Goal: Information Seeking & Learning: Learn about a topic

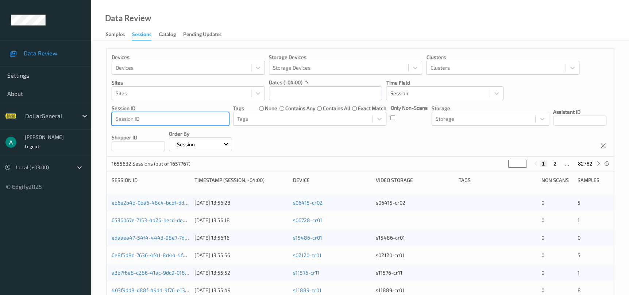
click at [204, 118] on div at bounding box center [170, 119] width 109 height 9
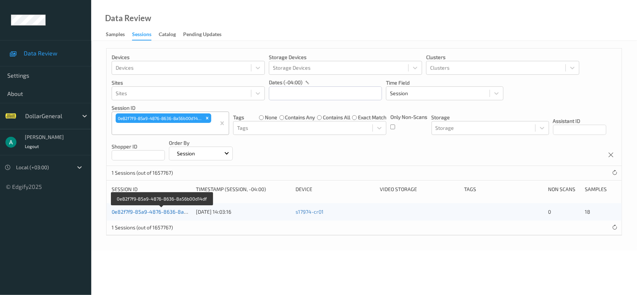
click at [161, 211] on link "0e82f7f9-85a9-4876-8636-8a56b00d14df" at bounding box center [162, 212] width 100 height 6
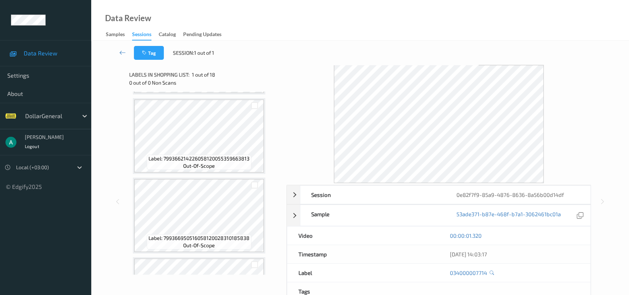
scroll to position [1204, 0]
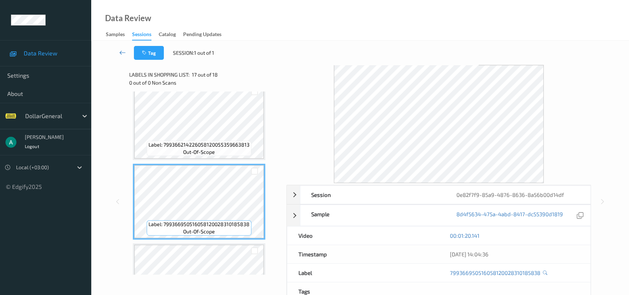
click at [122, 53] on icon at bounding box center [122, 52] width 7 height 7
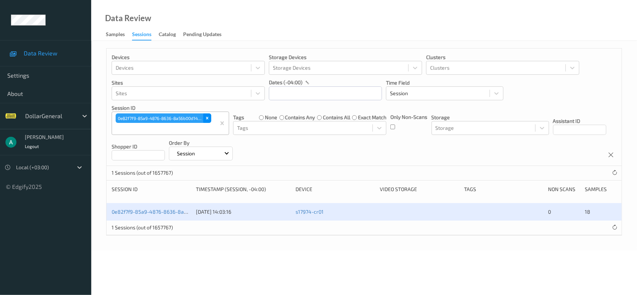
click at [207, 122] on div "Remove 0e82f7f9-85a9-4876-8636-8a56b00d14df" at bounding box center [207, 118] width 8 height 9
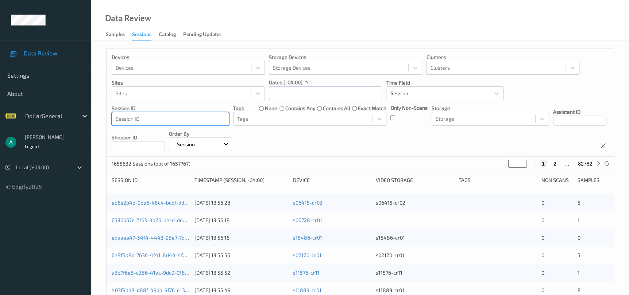
click at [204, 122] on div at bounding box center [170, 119] width 109 height 9
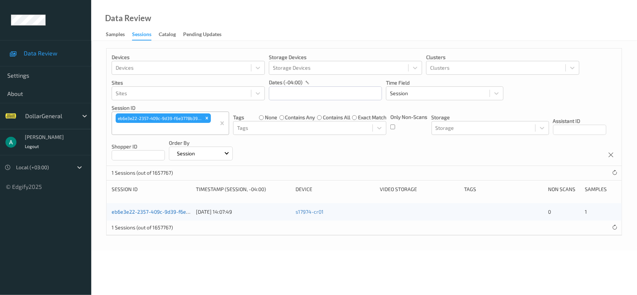
click at [159, 210] on link "eb6e3e22-2357-409c-9d39-f6e3778b39ec" at bounding box center [162, 212] width 100 height 6
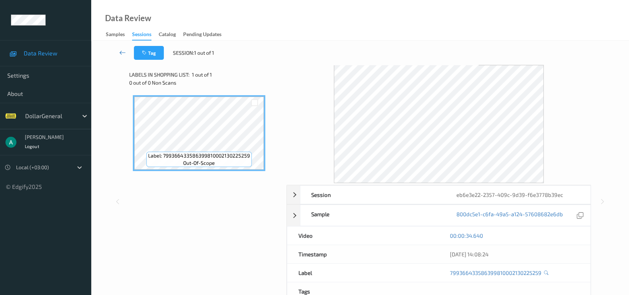
click at [127, 55] on link at bounding box center [122, 53] width 23 height 14
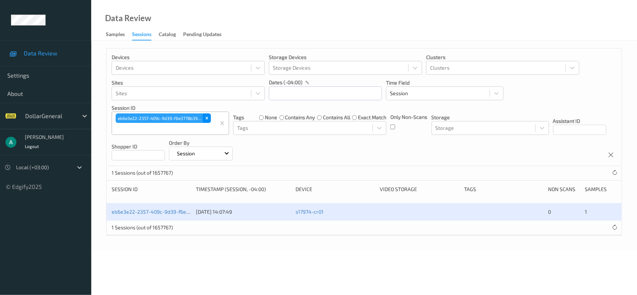
click at [208, 117] on icon "Remove eb6e3e22-2357-409c-9d39-f6e3778b39ec" at bounding box center [206, 118] width 5 height 5
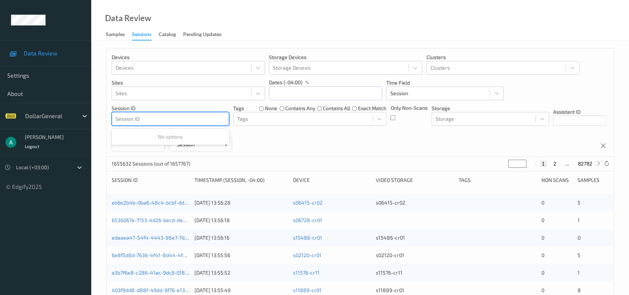
click at [191, 116] on div at bounding box center [170, 119] width 109 height 9
click at [191, 120] on div at bounding box center [170, 119] width 109 height 9
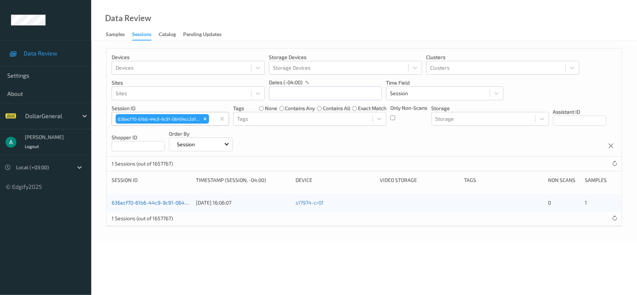
click at [164, 203] on link "636ecf70-61b6-44c9-9c91-06454cc2d1cb" at bounding box center [161, 203] width 98 height 6
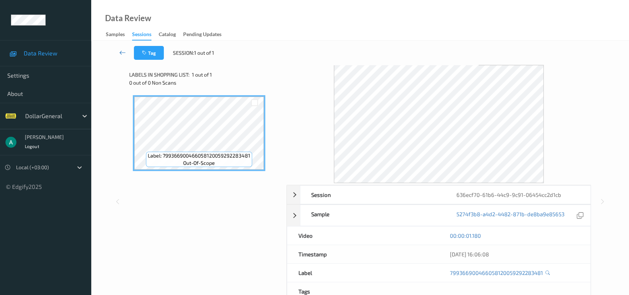
click at [122, 53] on icon at bounding box center [122, 52] width 7 height 7
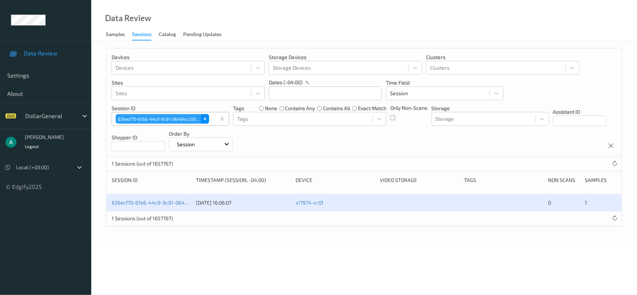
click at [204, 116] on div "Remove 636ecf70-61b6-44c9-9c91-06454cc2d1cb" at bounding box center [205, 118] width 8 height 9
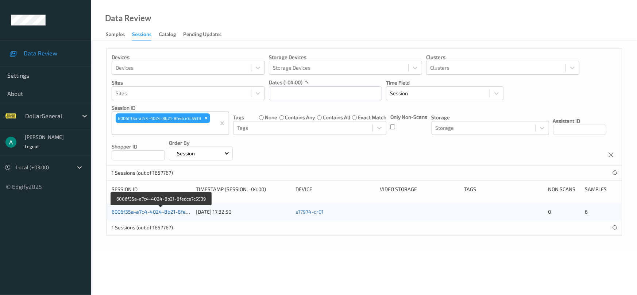
click at [150, 209] on link "6006f35a-a7c4-4024-8b21-8fedce7c5539" at bounding box center [161, 212] width 99 height 6
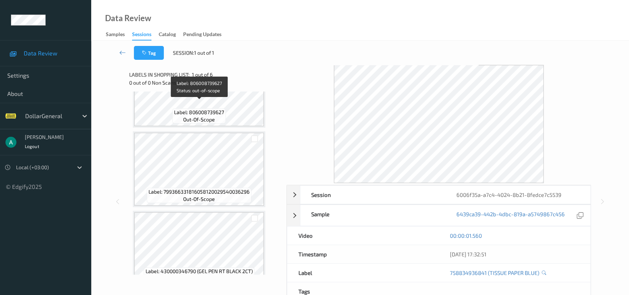
scroll to position [219, 0]
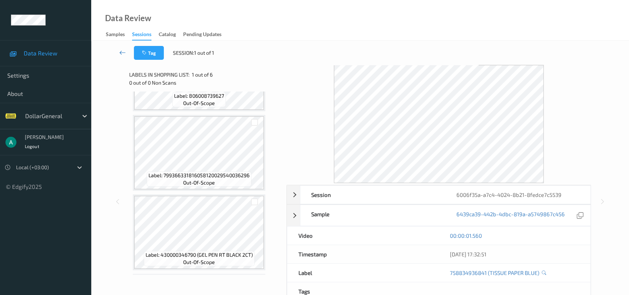
click at [127, 50] on link at bounding box center [122, 53] width 23 height 14
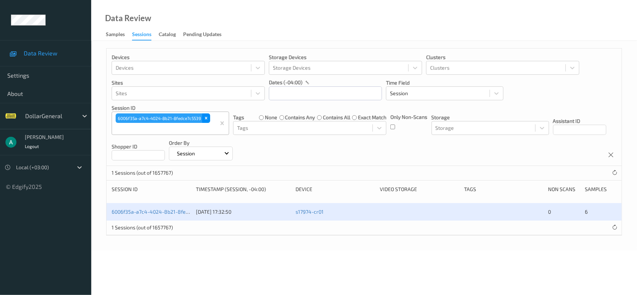
click at [205, 118] on icon "Remove 6006f35a-a7c4-4024-8b21-8fedce7c5539" at bounding box center [206, 118] width 3 height 3
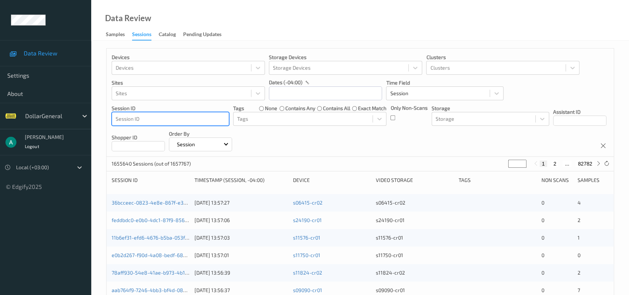
click at [198, 116] on div at bounding box center [170, 119] width 109 height 9
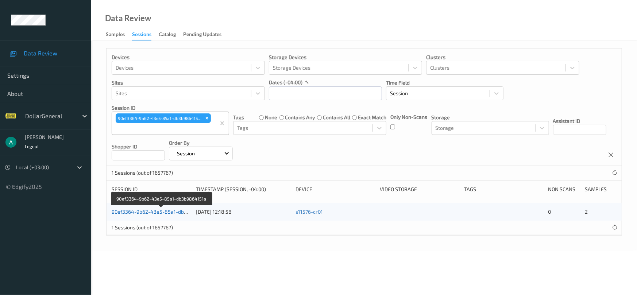
click at [147, 214] on link "90ef3364-9b62-43e5-85a1-db3b9864151a" at bounding box center [162, 212] width 101 height 6
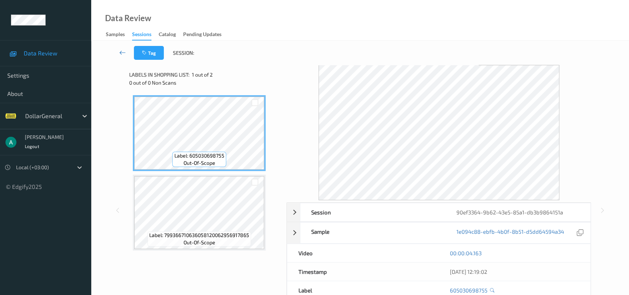
click at [122, 54] on icon at bounding box center [122, 52] width 7 height 7
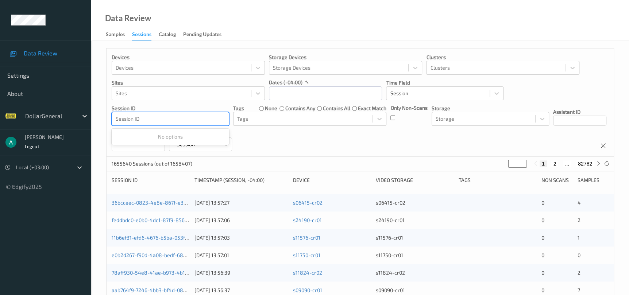
drag, startPoint x: 188, startPoint y: 126, endPoint x: 208, endPoint y: 112, distance: 24.6
click at [208, 112] on div "Session ID" at bounding box center [171, 119] width 118 height 14
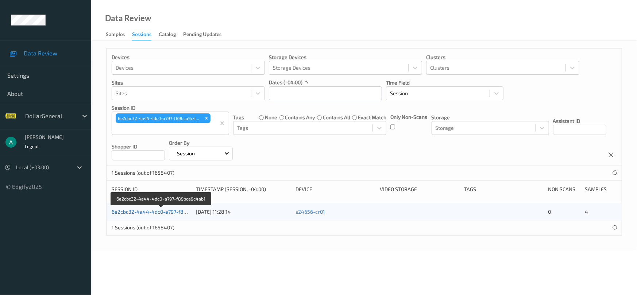
click at [153, 210] on link "6e2cbc32-4a44-4dc0-a797-f89bca9c4ab1" at bounding box center [162, 212] width 100 height 6
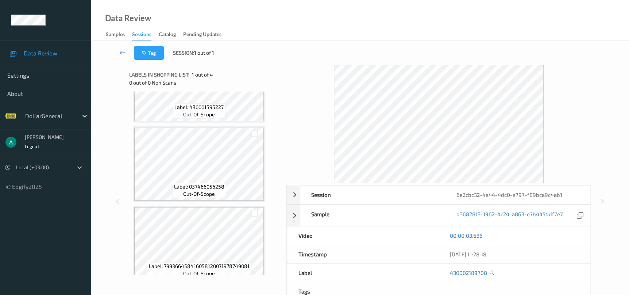
scroll to position [137, 0]
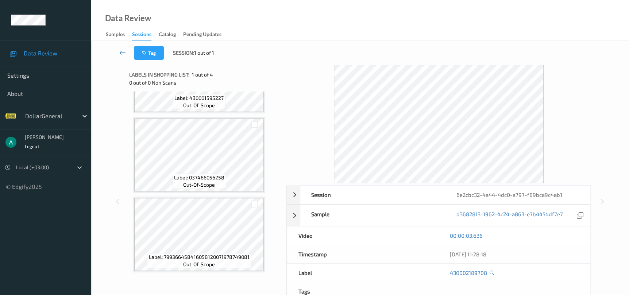
click at [126, 50] on icon at bounding box center [122, 52] width 7 height 7
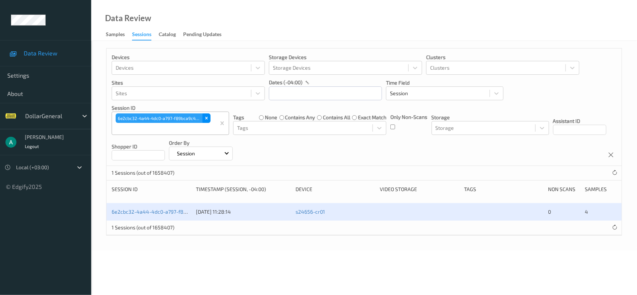
click at [206, 118] on icon "Remove 6e2cbc32-4a44-4dc0-a797-f89bca9c4ab1" at bounding box center [206, 118] width 5 height 5
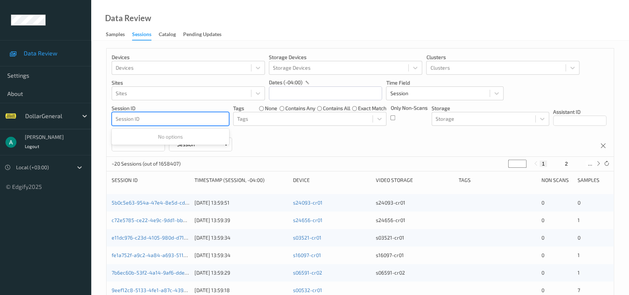
click at [199, 118] on div at bounding box center [170, 119] width 109 height 9
click at [158, 119] on div at bounding box center [170, 119] width 109 height 9
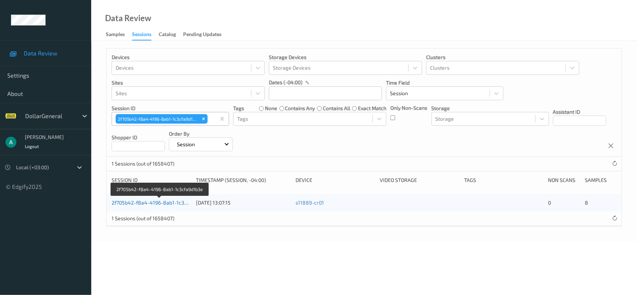
click at [153, 204] on link "2f705b42-f8a4-4196-8ab1-1c3cfa9d1b3e" at bounding box center [160, 203] width 97 height 6
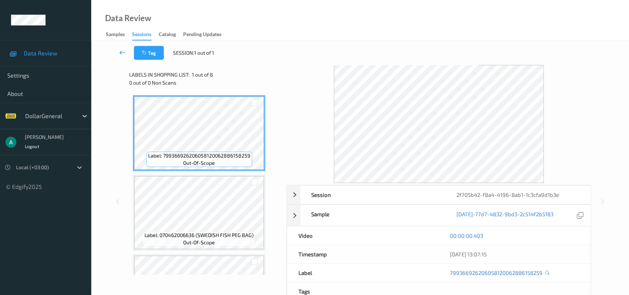
click at [121, 54] on icon at bounding box center [122, 52] width 7 height 7
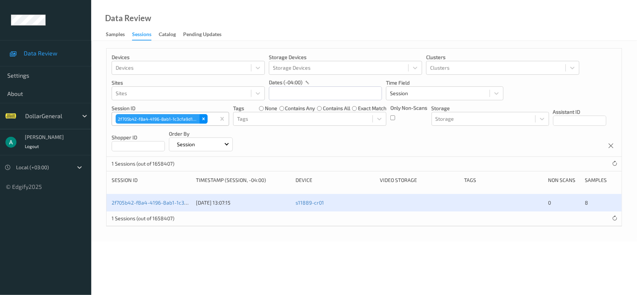
click at [204, 118] on icon "Remove 2f705b42-f8a4-4196-8ab1-1c3cfa9d1b3e" at bounding box center [204, 119] width 3 height 3
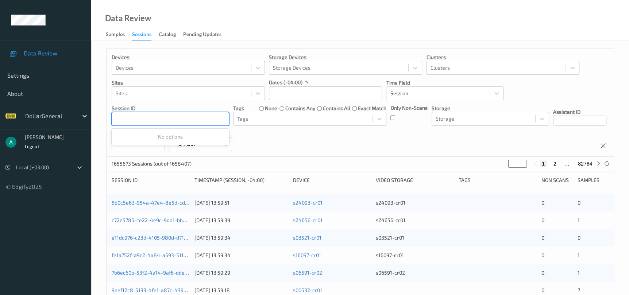
click at [196, 118] on div at bounding box center [170, 119] width 109 height 9
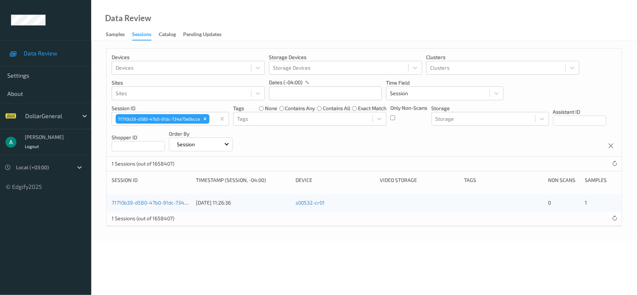
click at [168, 205] on div "71710b39-d580-47b0-91dc-734a75e0bcce" at bounding box center [151, 202] width 79 height 7
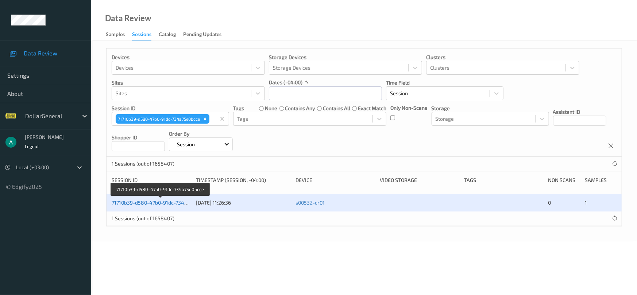
click at [166, 202] on link "71710b39-d580-47b0-91dc-734a75e0bcce" at bounding box center [161, 203] width 98 height 6
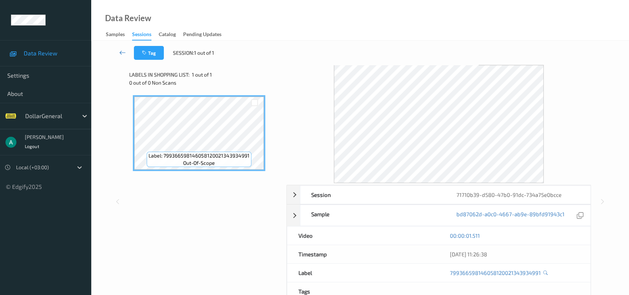
click at [122, 53] on icon at bounding box center [122, 52] width 7 height 7
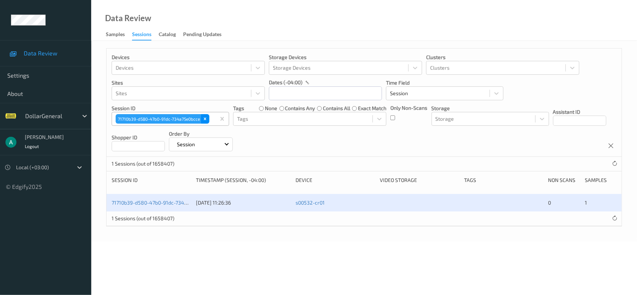
click at [205, 121] on icon "Remove 71710b39-d580-47b0-91dc-734a75e0bcce" at bounding box center [205, 118] width 5 height 5
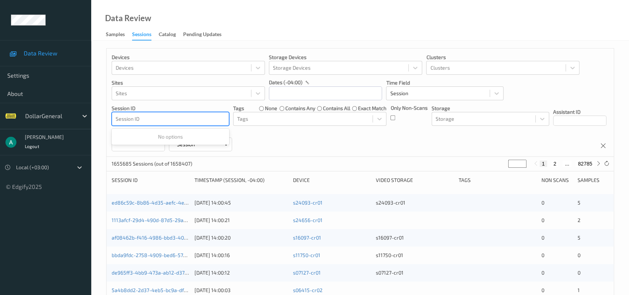
click at [189, 120] on div at bounding box center [170, 119] width 109 height 9
type input "v"
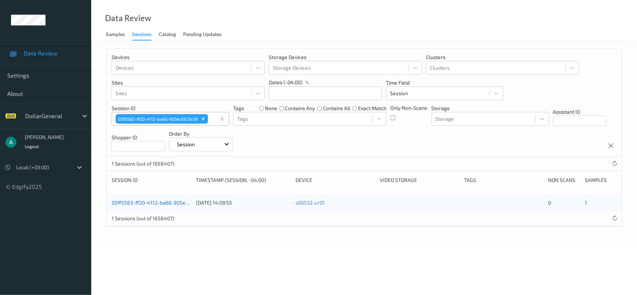
click at [144, 202] on link "05ff5583-ff20-4112-ba66-905ec6935c09" at bounding box center [160, 203] width 96 height 6
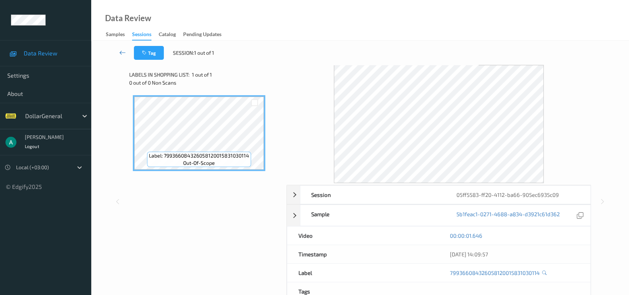
click at [124, 54] on icon at bounding box center [122, 52] width 7 height 7
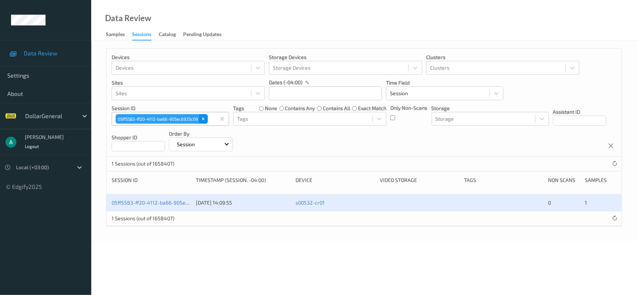
click at [205, 119] on icon "Remove 05ff5583-ff20-4112-ba66-905ec6935c09" at bounding box center [203, 118] width 5 height 5
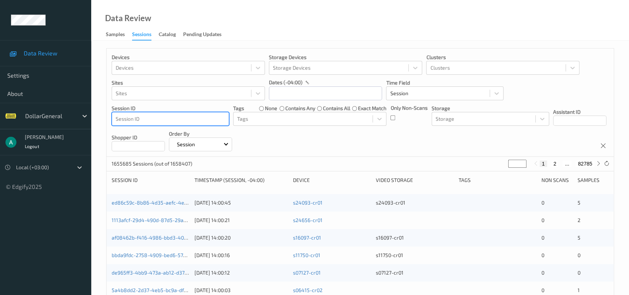
click at [187, 118] on div at bounding box center [170, 119] width 109 height 9
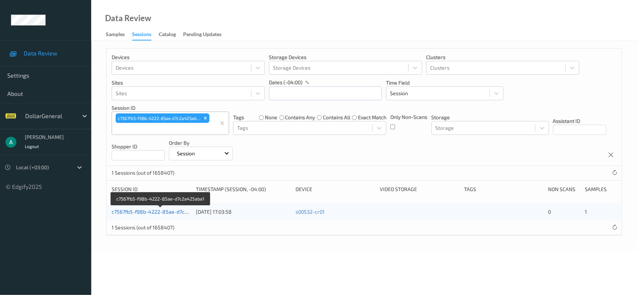
click at [139, 211] on link "c7567fb5-f98b-4222-85ae-d7c2a425aba1" at bounding box center [161, 212] width 99 height 6
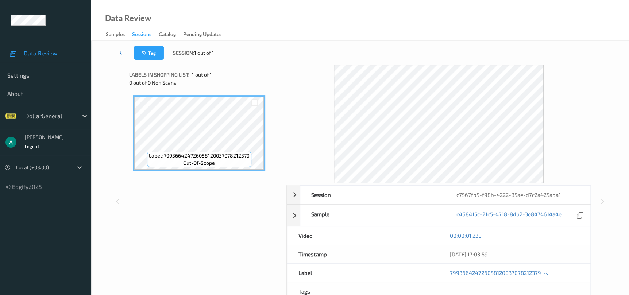
click at [125, 53] on icon at bounding box center [122, 52] width 7 height 7
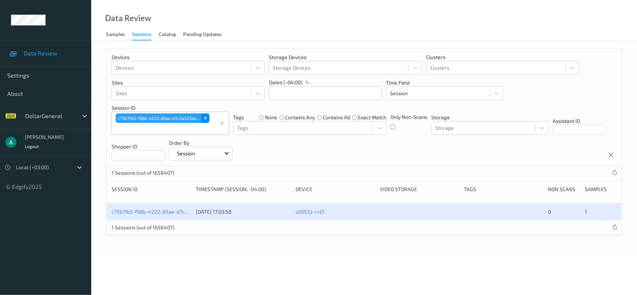
click at [204, 115] on div "Remove c7567fb5-f98b-4222-85ae-d7c2a425aba1" at bounding box center [205, 118] width 8 height 9
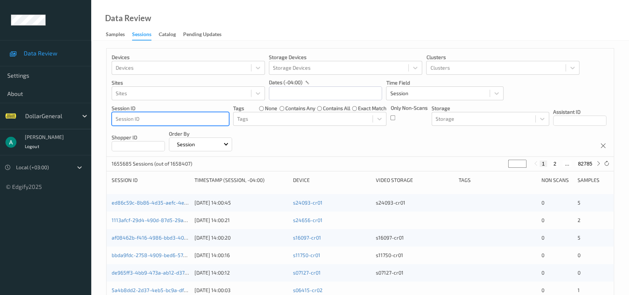
click at [164, 118] on div at bounding box center [170, 119] width 109 height 9
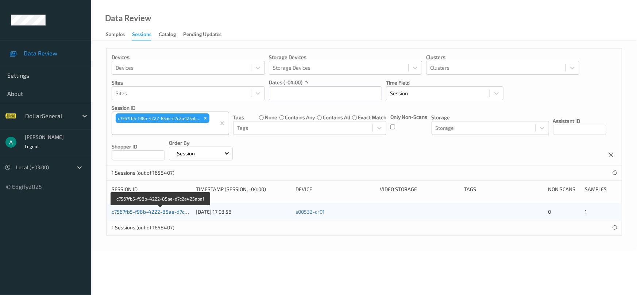
click at [143, 211] on link "c7567fb5-f98b-4222-85ae-d7c2a425aba1" at bounding box center [161, 212] width 99 height 6
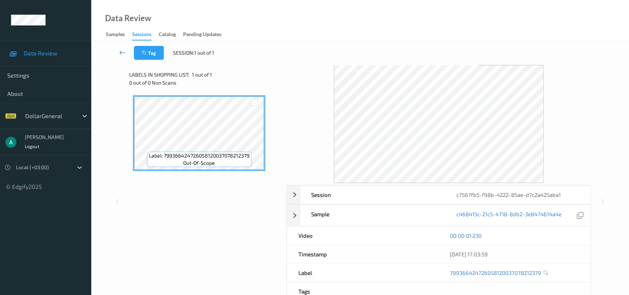
click at [123, 51] on icon at bounding box center [122, 52] width 7 height 7
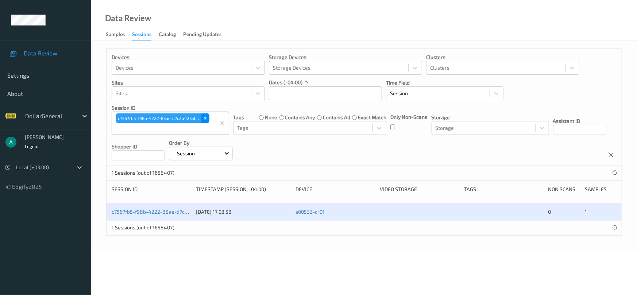
click at [204, 119] on div "Remove c7567fb5-f98b-4222-85ae-d7c2a425aba1" at bounding box center [205, 118] width 8 height 9
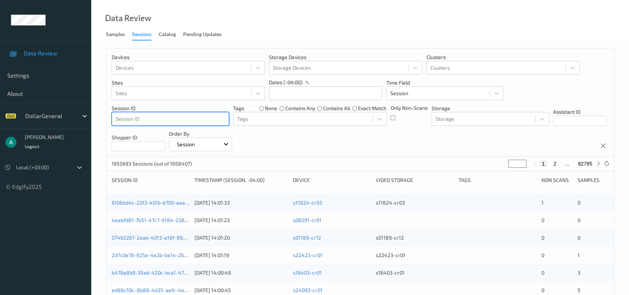
click at [171, 120] on div at bounding box center [170, 119] width 109 height 9
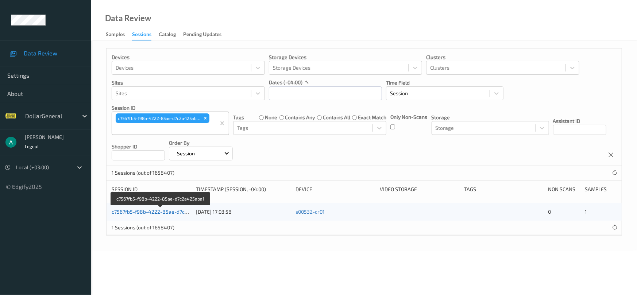
click at [157, 210] on link "c7567fb5-f98b-4222-85ae-d7c2a425aba1" at bounding box center [161, 212] width 99 height 6
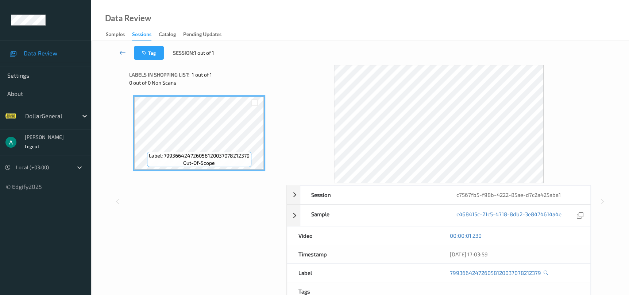
click at [121, 56] on icon at bounding box center [122, 52] width 7 height 7
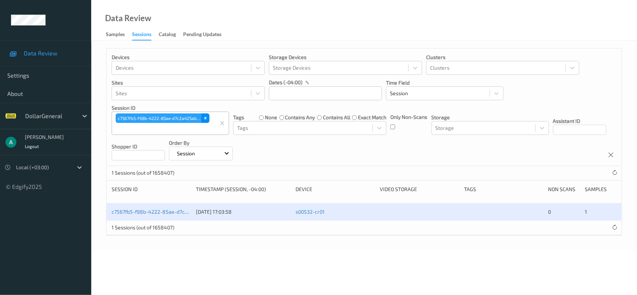
click at [206, 119] on icon "Remove c7567fb5-f98b-4222-85ae-d7c2a425aba1" at bounding box center [205, 118] width 3 height 3
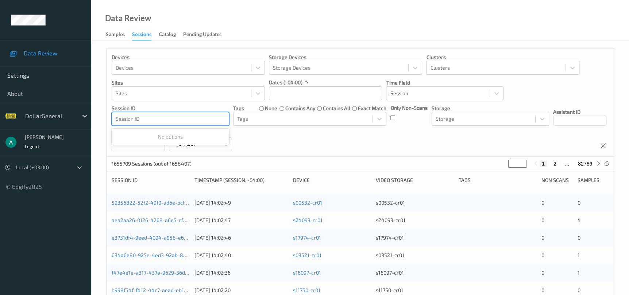
click at [190, 119] on div at bounding box center [170, 119] width 109 height 9
type input "v"
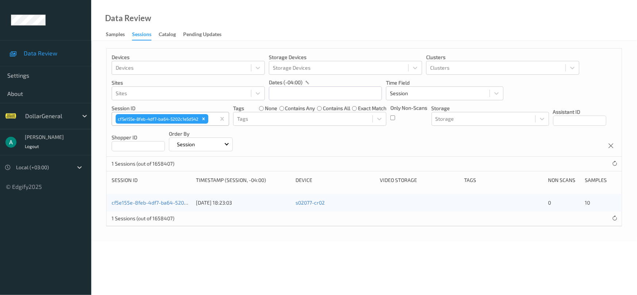
click at [160, 207] on div "cf5e155e-8feb-4df7-ba64-5202c1e5d542 [DATE] 18:23:03 s02077-cr02 0 10" at bounding box center [364, 203] width 515 height 18
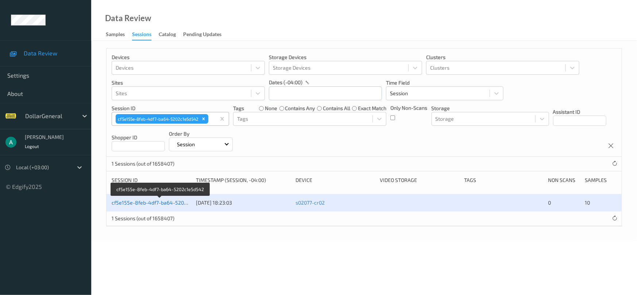
click at [160, 203] on link "cf5e155e-8feb-4df7-ba64-5202c1e5d542" at bounding box center [161, 203] width 98 height 6
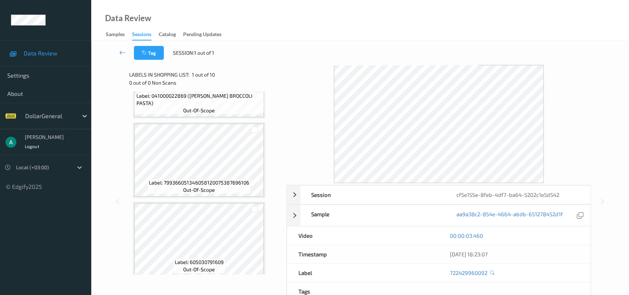
scroll to position [613, 0]
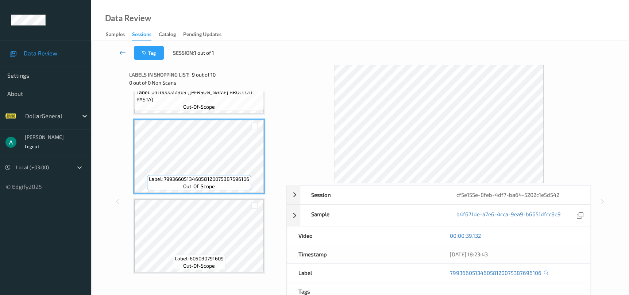
click at [124, 52] on icon at bounding box center [122, 52] width 7 height 7
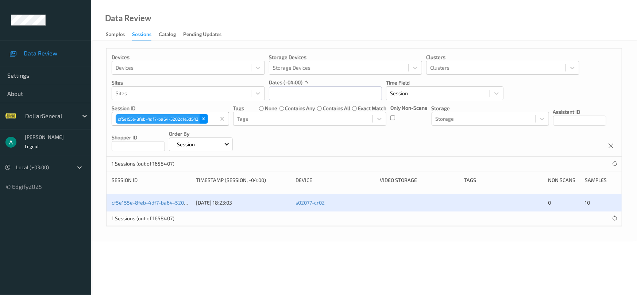
click at [205, 119] on icon "Remove cf5e155e-8feb-4df7-ba64-5202c1e5d542" at bounding box center [203, 118] width 5 height 5
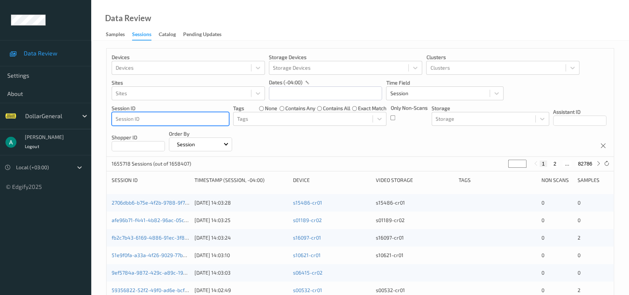
click at [188, 119] on div at bounding box center [170, 119] width 109 height 9
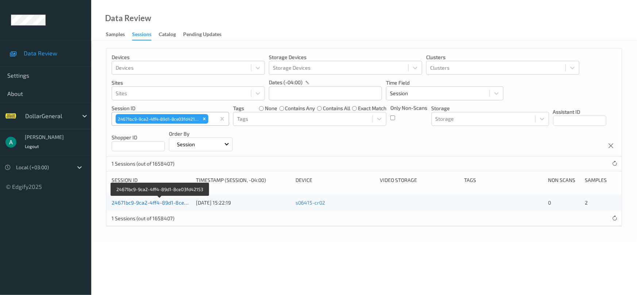
click at [153, 200] on link "24671bc9-9ca2-4ff4-89d1-8ce03fd42153" at bounding box center [160, 203] width 97 height 6
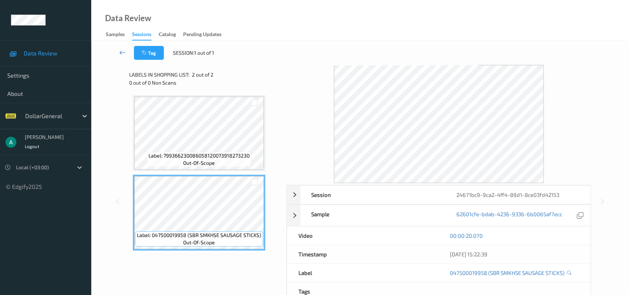
click at [125, 49] on icon at bounding box center [122, 52] width 7 height 7
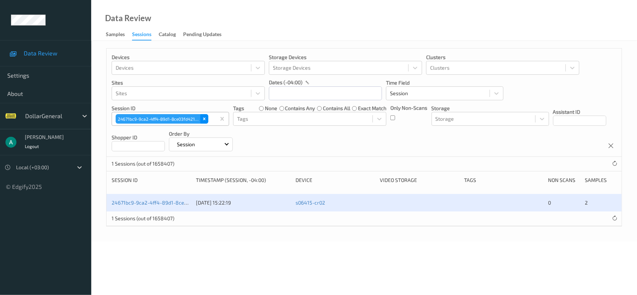
click at [204, 119] on icon "Remove 24671bc9-9ca2-4ff4-89d1-8ce03fd42153" at bounding box center [204, 119] width 3 height 3
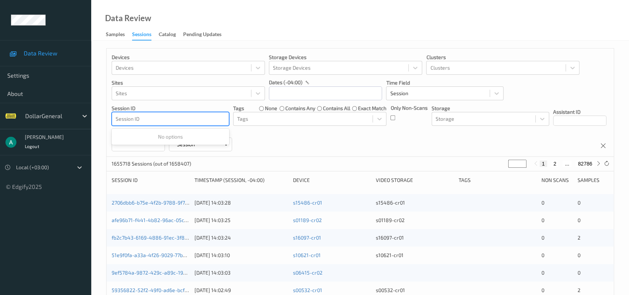
click at [167, 119] on div at bounding box center [170, 119] width 109 height 9
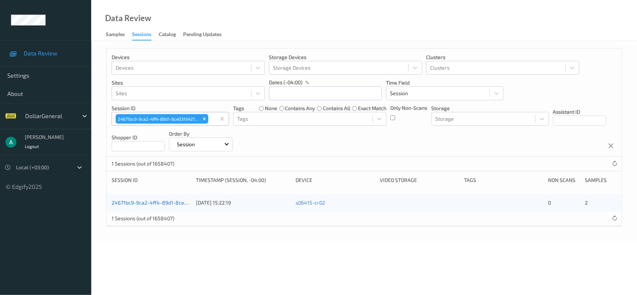
click at [147, 202] on link "24671bc9-9ca2-4ff4-89d1-8ce03fd42153" at bounding box center [160, 203] width 97 height 6
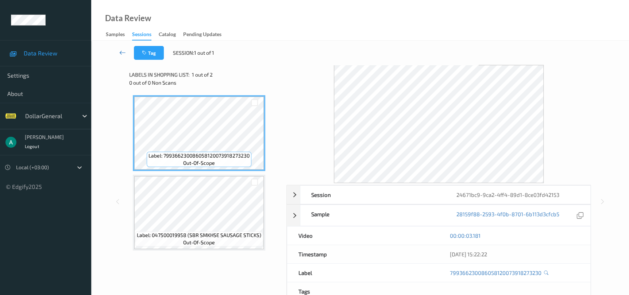
click at [126, 51] on link at bounding box center [122, 53] width 23 height 14
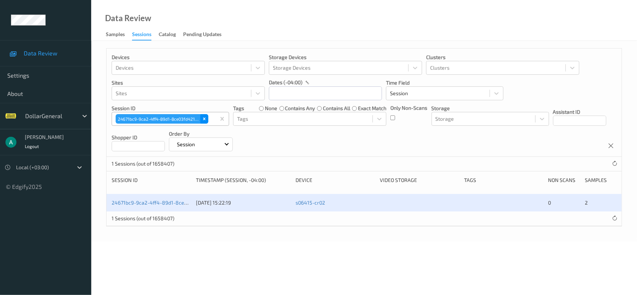
click at [202, 121] on icon "Remove 24671bc9-9ca2-4ff4-89d1-8ce03fd42153" at bounding box center [204, 118] width 5 height 5
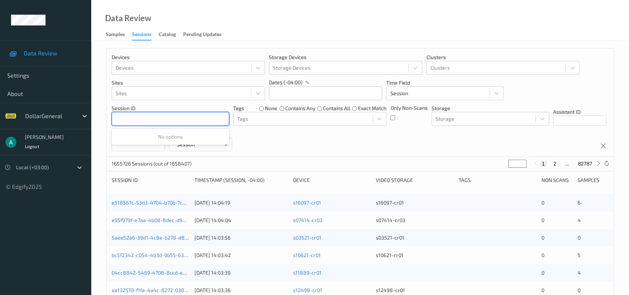
click at [197, 121] on div at bounding box center [170, 119] width 109 height 9
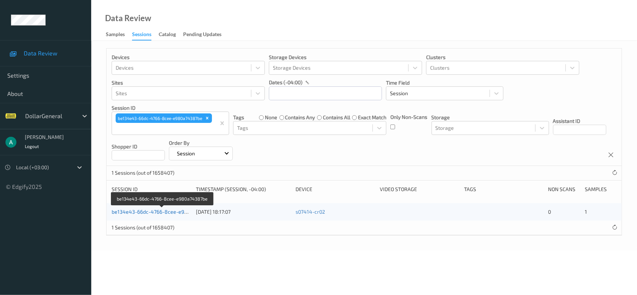
click at [165, 211] on link "be134e43-66dc-4766-8cee-e980a74387be" at bounding box center [163, 212] width 102 height 6
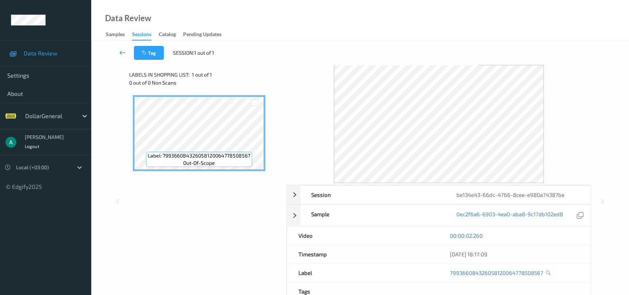
click at [123, 54] on icon at bounding box center [122, 52] width 7 height 7
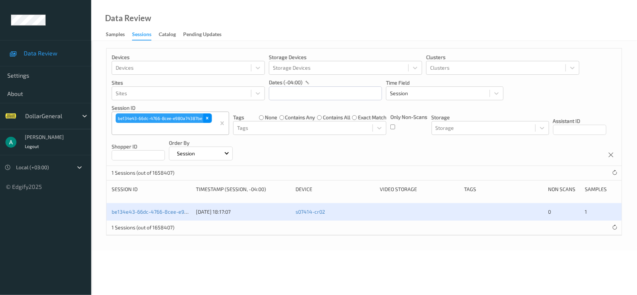
click at [208, 118] on icon "Remove be134e43-66dc-4766-8cee-e980a74387be" at bounding box center [207, 118] width 3 height 3
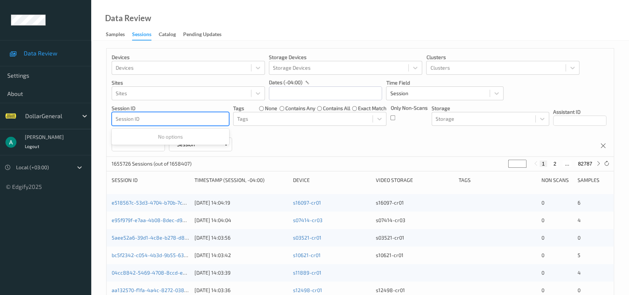
click at [176, 123] on div "Devices Devices Storage Devices Storage Devices Clusters Clusters Sites Sites d…" at bounding box center [360, 103] width 507 height 108
click at [176, 122] on div at bounding box center [170, 119] width 109 height 9
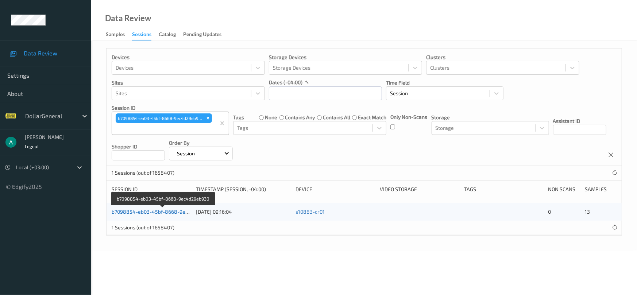
click at [149, 212] on link "b7098854-eb03-45bf-8668-9ec4d29eb930" at bounding box center [163, 212] width 103 height 6
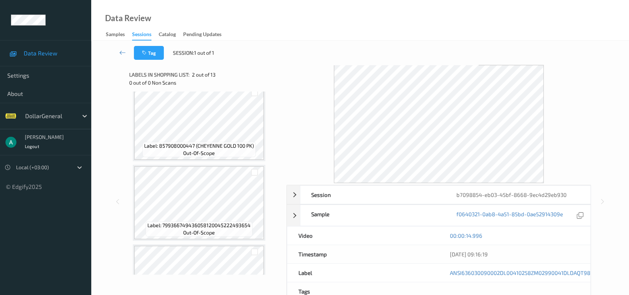
scroll to position [821, 0]
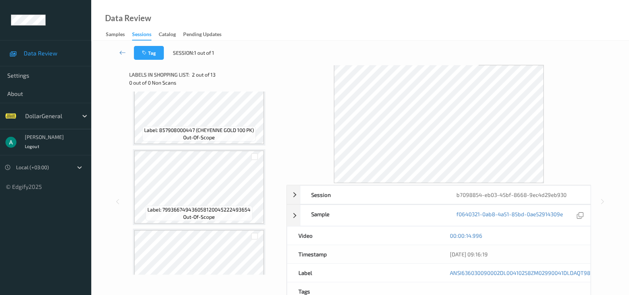
click at [196, 206] on span "Label: 799366749436058120045222493654" at bounding box center [198, 209] width 103 height 7
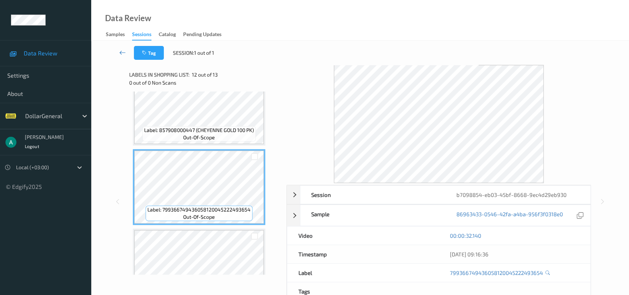
click at [120, 55] on icon at bounding box center [122, 52] width 7 height 7
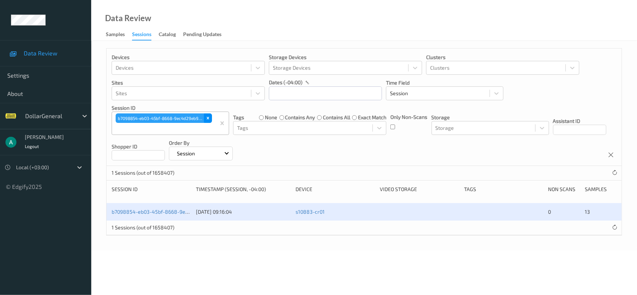
click at [205, 119] on div "Remove b7098854-eb03-45bf-8668-9ec4d29eb930" at bounding box center [208, 118] width 8 height 9
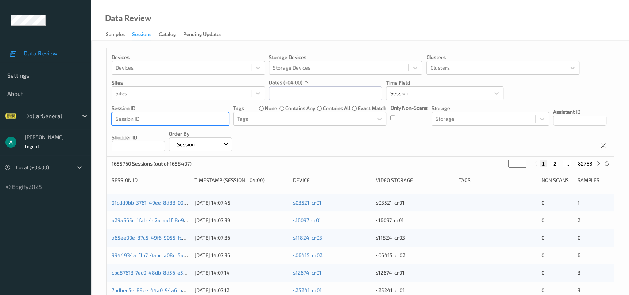
click at [201, 118] on div at bounding box center [170, 119] width 109 height 9
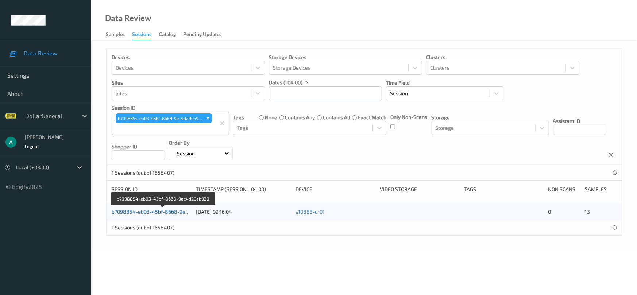
click at [165, 209] on link "b7098854-eb03-45bf-8668-9ec4d29eb930" at bounding box center [163, 212] width 103 height 6
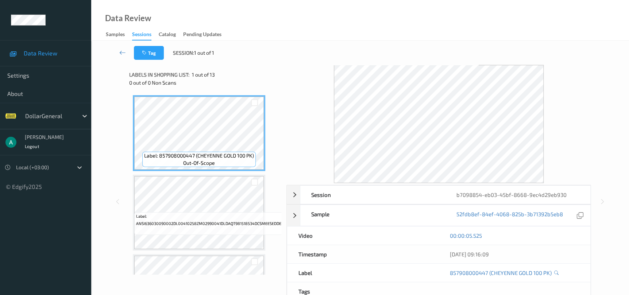
scroll to position [55, 0]
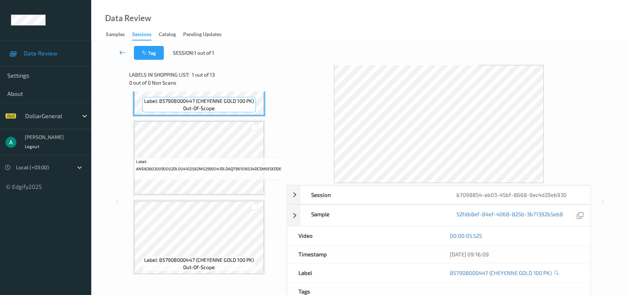
click at [130, 53] on link at bounding box center [122, 53] width 23 height 14
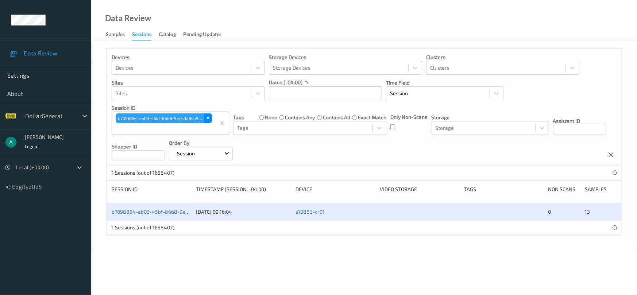
click at [208, 115] on div "Remove b7098854-eb03-45bf-8668-9ec4d29eb930" at bounding box center [208, 118] width 8 height 9
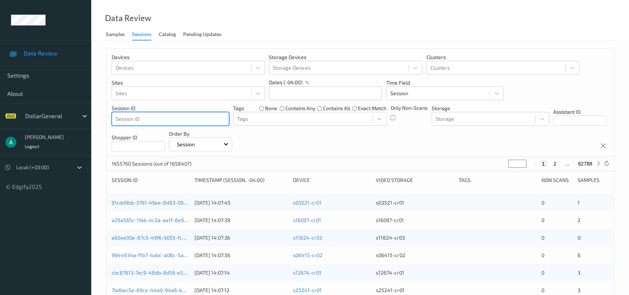
click at [154, 120] on div at bounding box center [170, 119] width 109 height 9
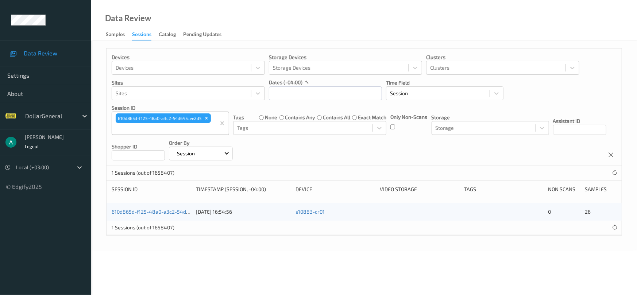
click at [148, 207] on div "610d865d-f125-48a0-a3c2-54d645cee2d5 [DATE] 16:54:56 s10883-cr01 0 26" at bounding box center [364, 212] width 515 height 18
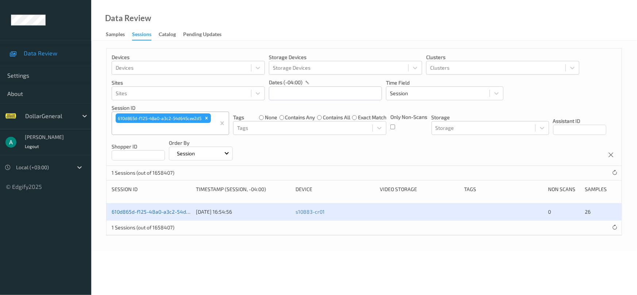
click at [148, 212] on link "610d865d-f125-48a0-a3c2-54d645cee2d5" at bounding box center [162, 212] width 101 height 6
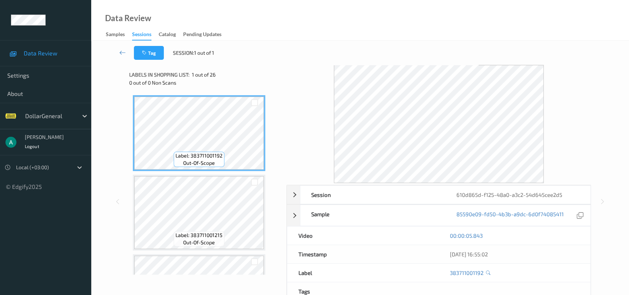
scroll to position [55, 0]
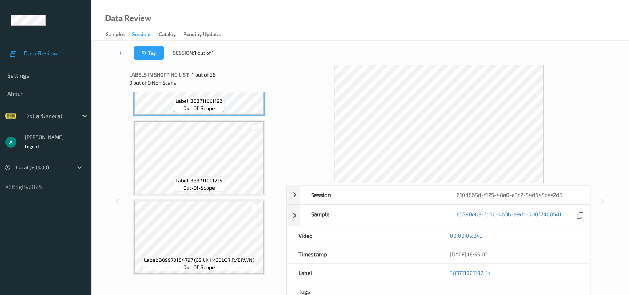
click at [124, 51] on icon at bounding box center [122, 52] width 7 height 7
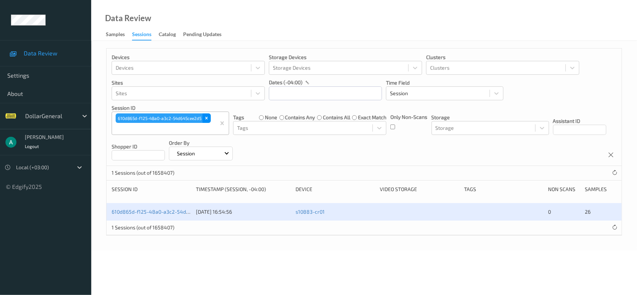
click at [207, 116] on icon "Remove 610d865d-f125-48a0-a3c2-54d645cee2d5" at bounding box center [206, 118] width 5 height 5
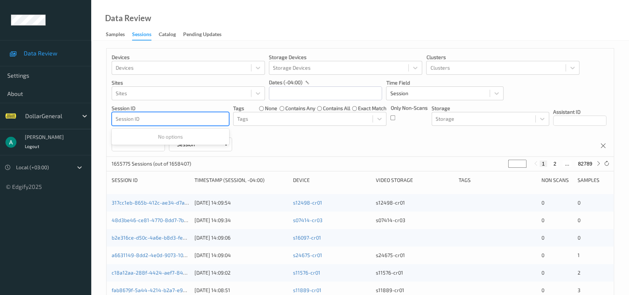
drag, startPoint x: 153, startPoint y: 121, endPoint x: 137, endPoint y: 119, distance: 16.2
click at [137, 119] on div at bounding box center [170, 119] width 109 height 9
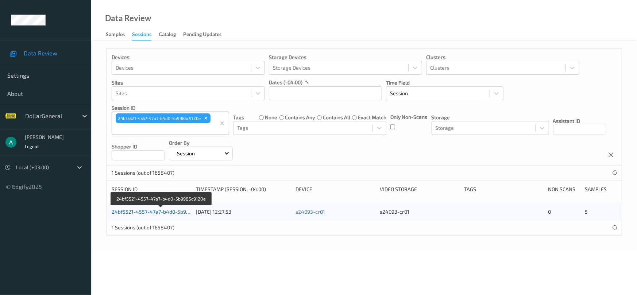
click at [151, 212] on link "24bf5521-4557-47a7-b4d0-5b9985c9120e" at bounding box center [162, 212] width 100 height 6
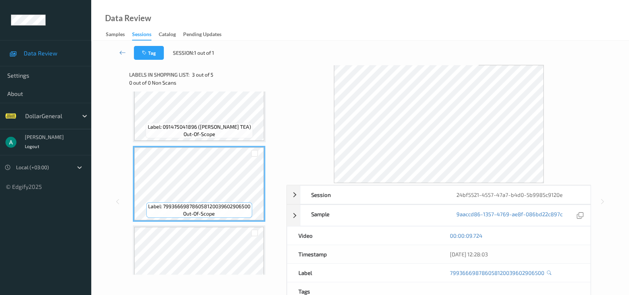
scroll to position [55, 0]
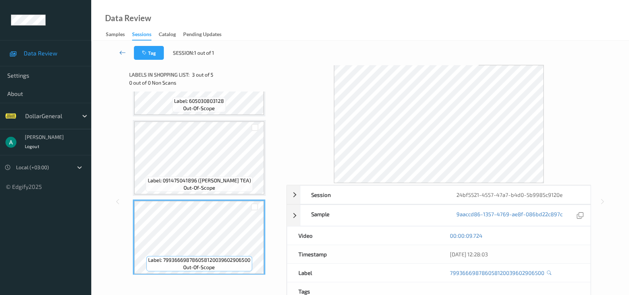
click at [126, 53] on link at bounding box center [122, 53] width 23 height 14
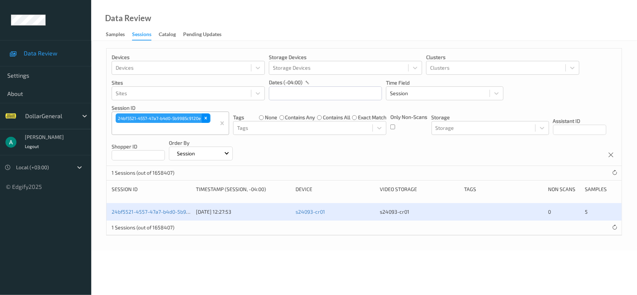
click at [204, 121] on div "Remove 24bf5521-4557-47a7-b4d0-5b9985c9120e" at bounding box center [206, 118] width 8 height 9
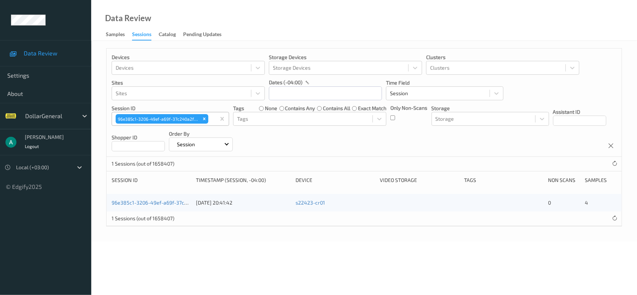
click at [139, 205] on div "96e385c1-3206-49ef-a69f-37c240a2f271" at bounding box center [151, 202] width 79 height 7
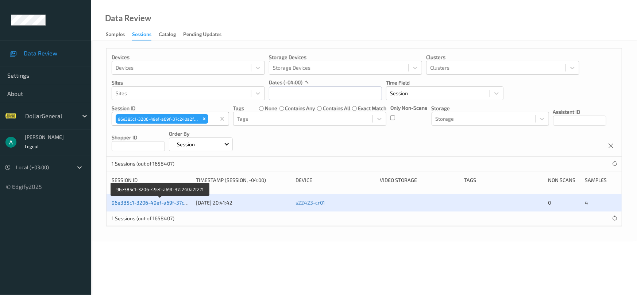
click at [140, 203] on link "96e385c1-3206-49ef-a69f-37c240a2f271" at bounding box center [160, 203] width 97 height 6
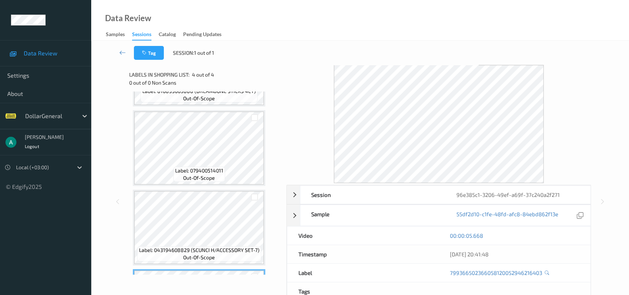
scroll to position [137, 0]
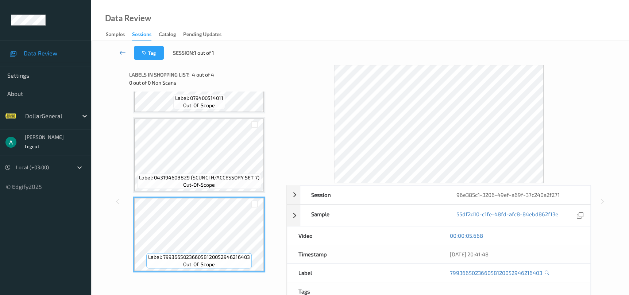
click at [124, 53] on icon at bounding box center [122, 52] width 7 height 7
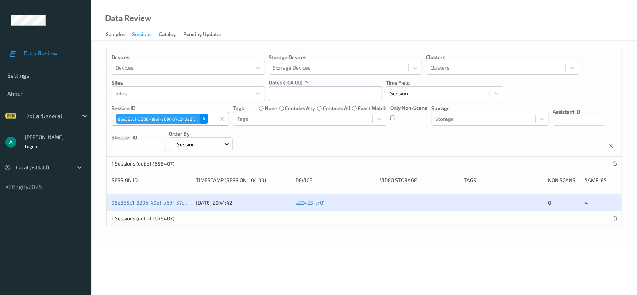
click at [205, 120] on icon "Remove 96e385c1-3206-49ef-a69f-37c240a2f271" at bounding box center [204, 118] width 5 height 5
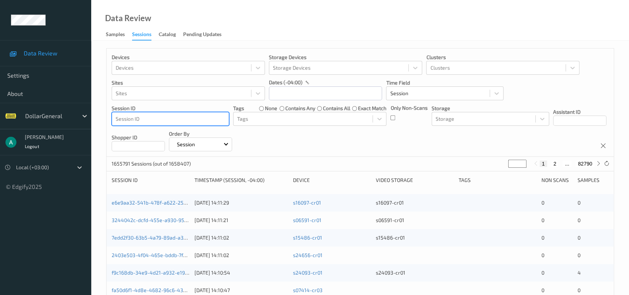
click at [180, 118] on div at bounding box center [170, 119] width 109 height 9
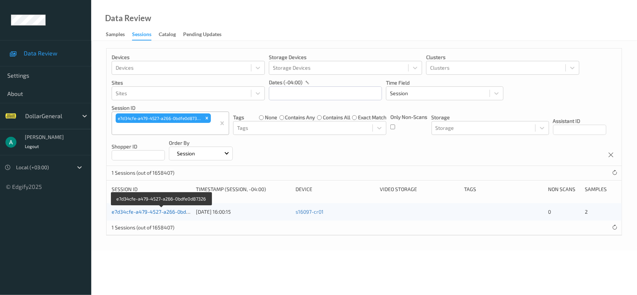
click at [153, 213] on link "e7d34cfe-a479-4527-a266-0bdfe0d87326" at bounding box center [162, 212] width 100 height 6
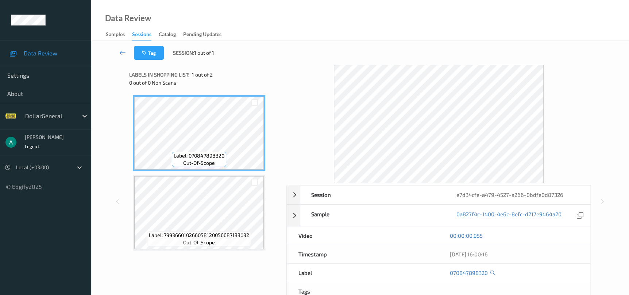
click at [120, 56] on icon at bounding box center [122, 52] width 7 height 7
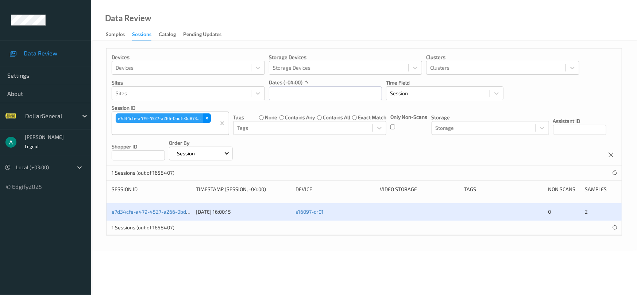
click at [207, 115] on div "Remove e7d34cfe-a479-4527-a266-0bdfe0d87326" at bounding box center [207, 118] width 8 height 9
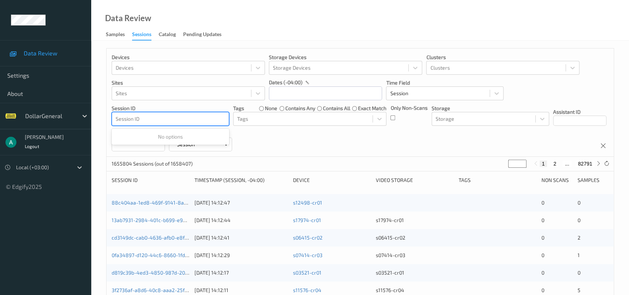
click at [188, 121] on div at bounding box center [170, 119] width 109 height 9
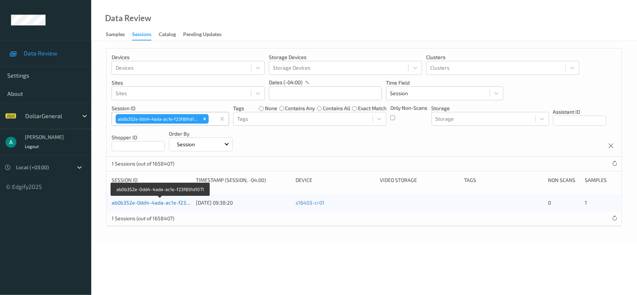
click at [168, 200] on link "ab0b352e-0dd4-4ada-ac1e-f23f891d1071" at bounding box center [160, 203] width 97 height 6
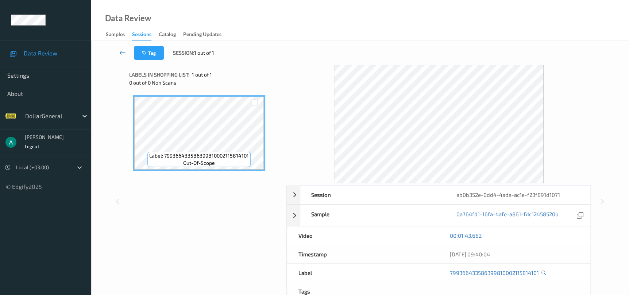
click at [124, 54] on icon at bounding box center [122, 52] width 7 height 7
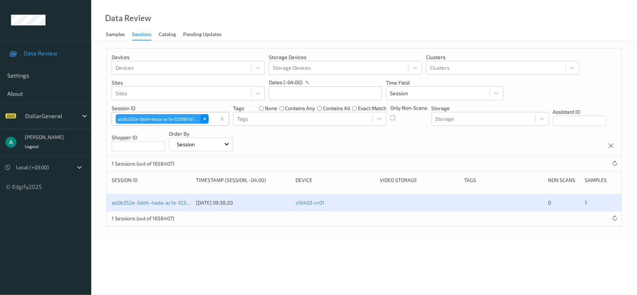
click at [201, 115] on div "Remove ab0b352e-0dd4-4ada-ac1e-f23f891d1071" at bounding box center [205, 118] width 8 height 9
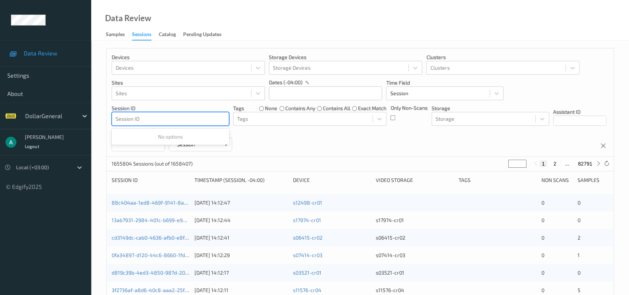
click at [203, 119] on div at bounding box center [170, 119] width 109 height 9
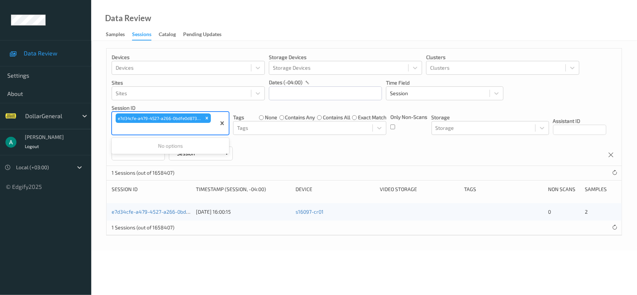
click at [200, 121] on div "e7d34cfe-a479-4527-a266-0bdfe0d87326" at bounding box center [159, 118] width 87 height 9
click at [164, 212] on link "e7d34cfe-a479-4527-a266-0bdfe0d87326" at bounding box center [162, 212] width 100 height 6
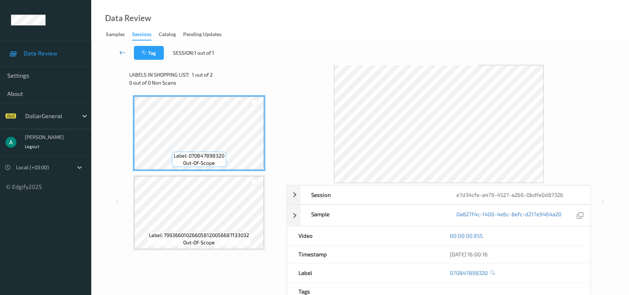
click at [126, 51] on link at bounding box center [122, 53] width 23 height 14
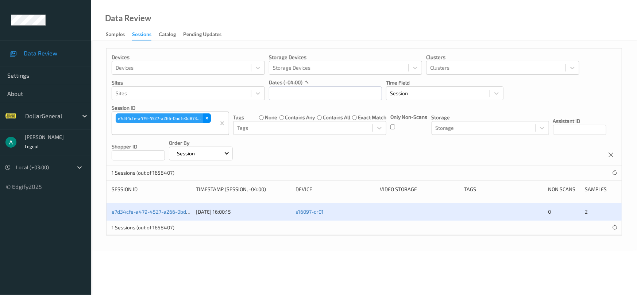
click at [210, 118] on div "Remove e7d34cfe-a479-4527-a266-0bdfe0d87326" at bounding box center [207, 118] width 8 height 9
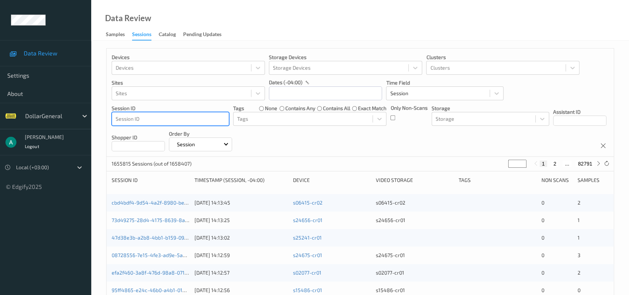
click at [185, 119] on div at bounding box center [170, 119] width 109 height 9
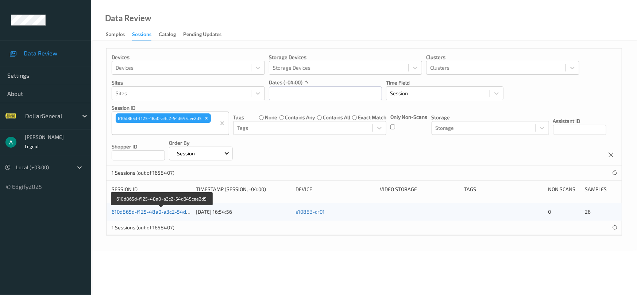
click at [146, 213] on link "610d865d-f125-48a0-a3c2-54d645cee2d5" at bounding box center [162, 212] width 101 height 6
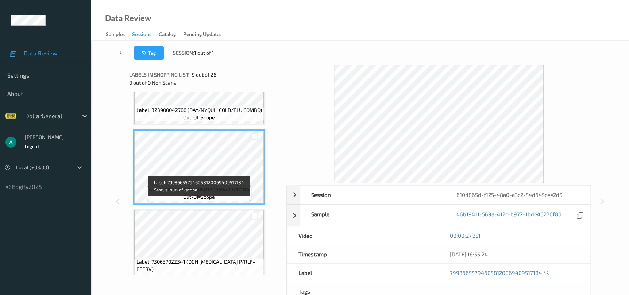
scroll to position [547, 0]
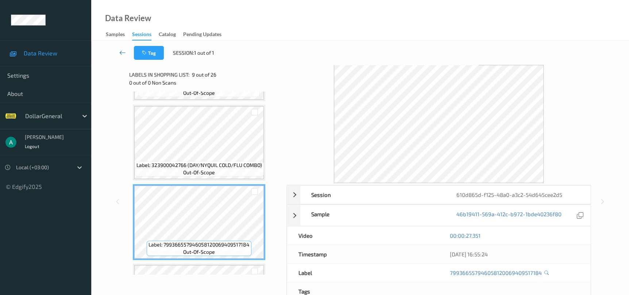
click at [120, 52] on icon at bounding box center [122, 52] width 7 height 7
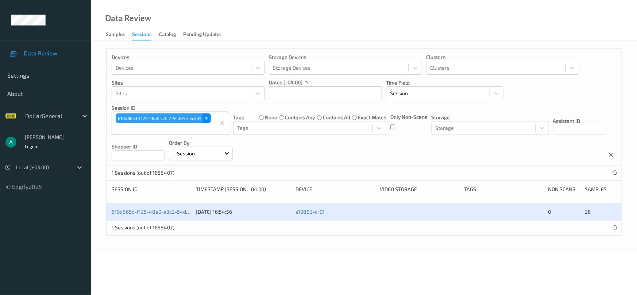
click at [207, 119] on icon "Remove 610d865d-f125-48a0-a3c2-54d645cee2d5" at bounding box center [206, 118] width 5 height 5
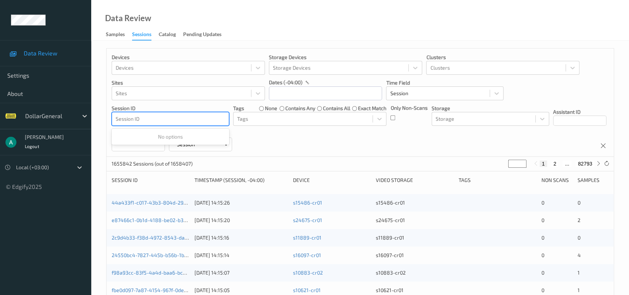
drag, startPoint x: 146, startPoint y: 117, endPoint x: 132, endPoint y: 114, distance: 14.3
click at [132, 114] on div "Session ID" at bounding box center [170, 119] width 117 height 12
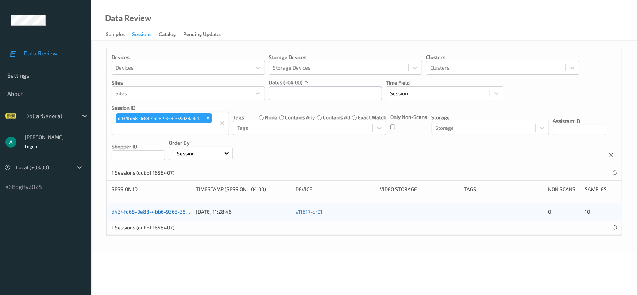
click at [160, 211] on link "d434fd68-0e88-4bb6-9363-359d28a8c1b3" at bounding box center [163, 212] width 103 height 6
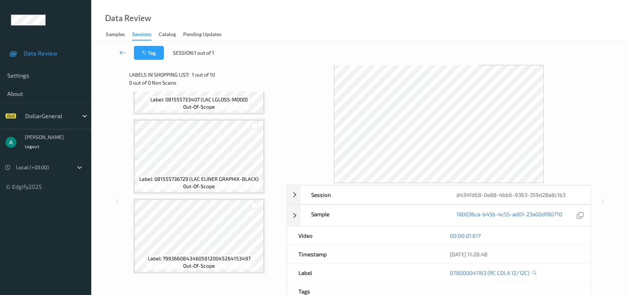
scroll to position [558, 0]
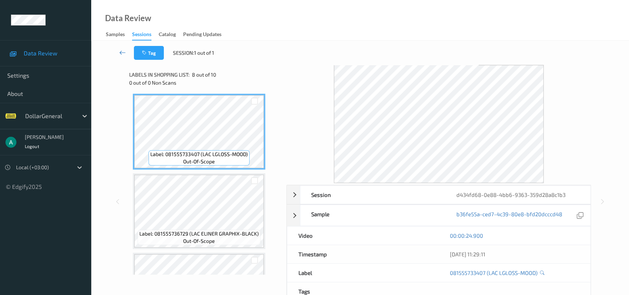
click at [125, 52] on icon at bounding box center [122, 52] width 7 height 7
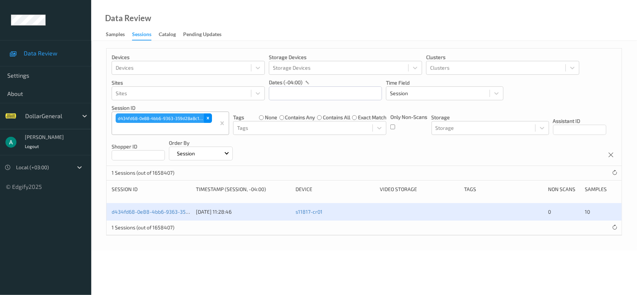
click at [209, 120] on icon "Remove d434fd68-0e88-4bb6-9363-359d28a8c1b3" at bounding box center [207, 118] width 5 height 5
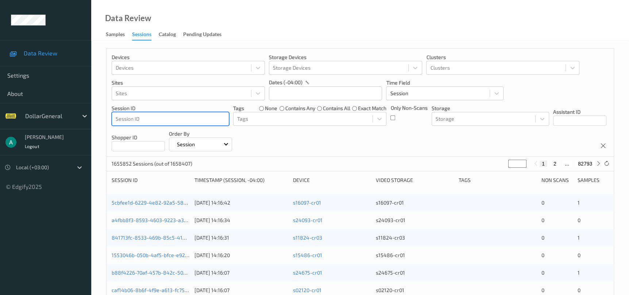
click at [189, 119] on div at bounding box center [170, 119] width 109 height 9
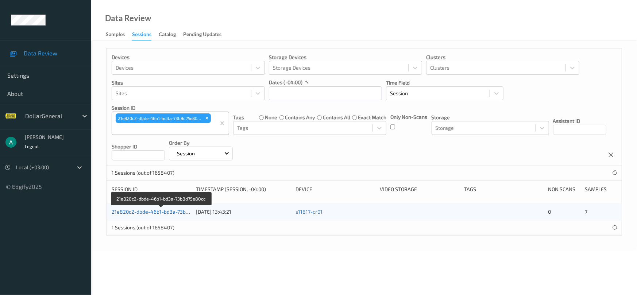
click at [168, 212] on link "21e820c2-dbde-46b1-bd3a-73b8d75e80cc" at bounding box center [162, 212] width 100 height 6
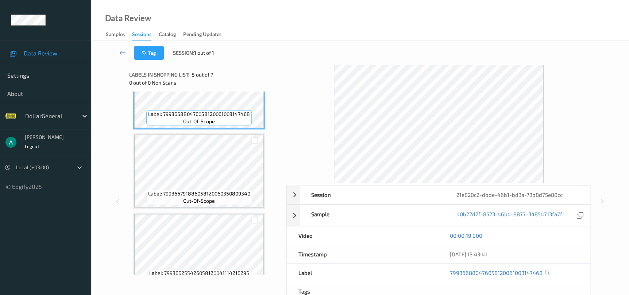
scroll to position [375, 0]
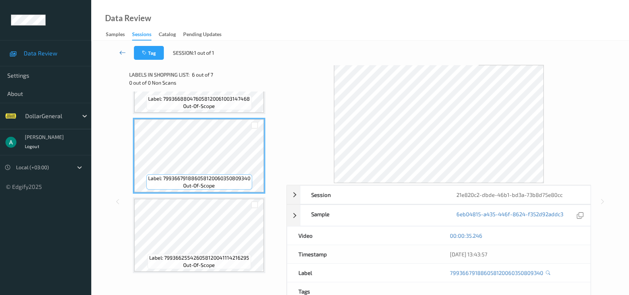
click at [124, 49] on icon at bounding box center [122, 52] width 7 height 7
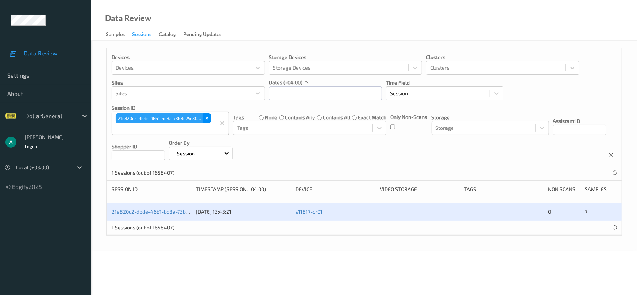
click at [208, 120] on icon "Remove 21e820c2-dbde-46b1-bd3a-73b8d75e80cc" at bounding box center [206, 118] width 5 height 5
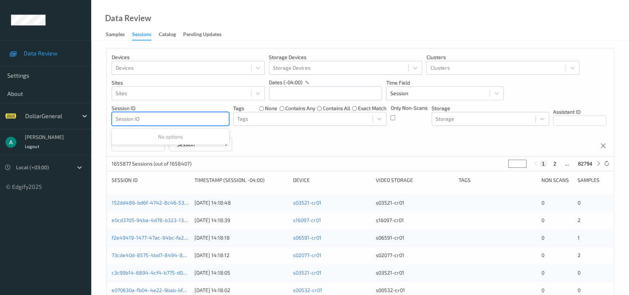
click at [165, 120] on div at bounding box center [170, 119] width 109 height 9
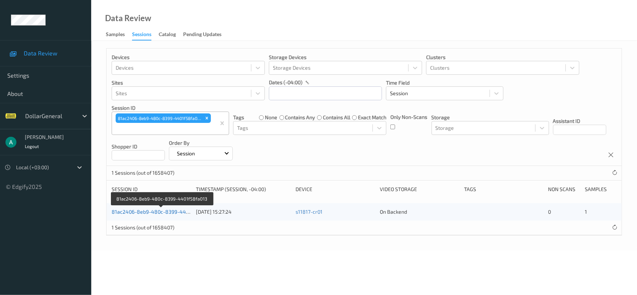
click at [157, 210] on link "81ac2406-8eb9-480c-8399-4401f58fa013" at bounding box center [162, 212] width 100 height 6
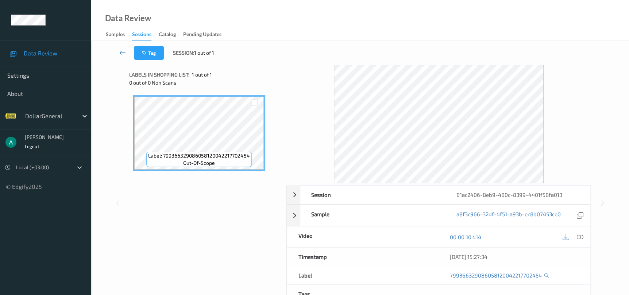
click at [124, 53] on icon at bounding box center [122, 52] width 7 height 7
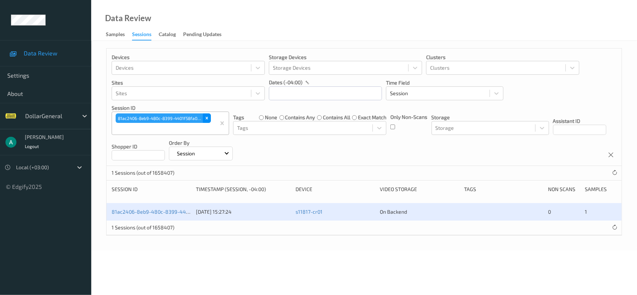
click at [206, 119] on icon "Remove 81ac2406-8eb9-480c-8399-4401f58fa013" at bounding box center [207, 118] width 3 height 3
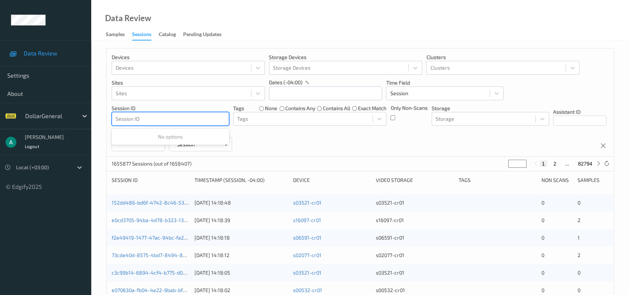
click at [178, 119] on div at bounding box center [170, 119] width 109 height 9
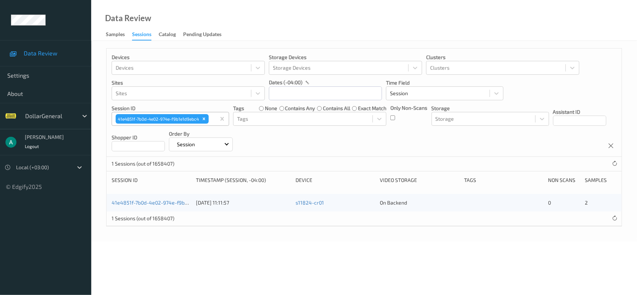
click at [152, 207] on div "41e4851f-7b0d-4e02-974e-f9b1e1d9ebc4 [DATE] 11:11:57 s11824-cr01 On Backend 0 2" at bounding box center [364, 203] width 515 height 18
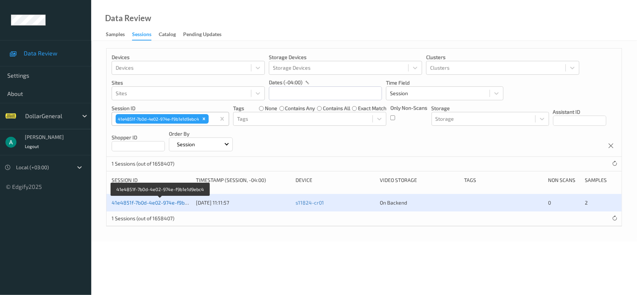
click at [149, 203] on link "41e4851f-7b0d-4e02-974e-f9b1e1d9ebc4" at bounding box center [161, 203] width 98 height 6
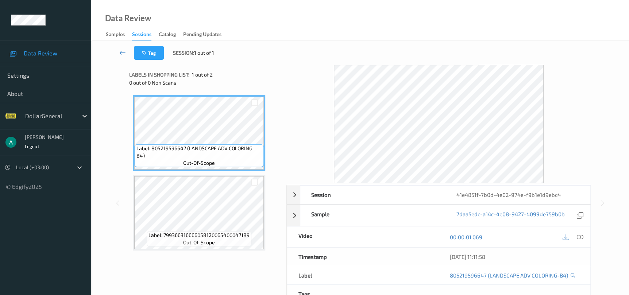
click at [127, 50] on link at bounding box center [122, 53] width 23 height 14
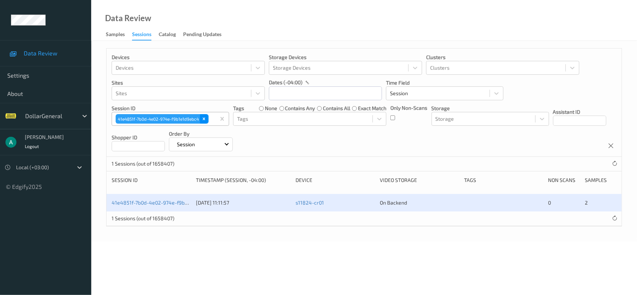
click at [203, 118] on icon "Remove 41e4851f-7b0d-4e02-974e-f9b1e1d9ebc4" at bounding box center [203, 118] width 5 height 5
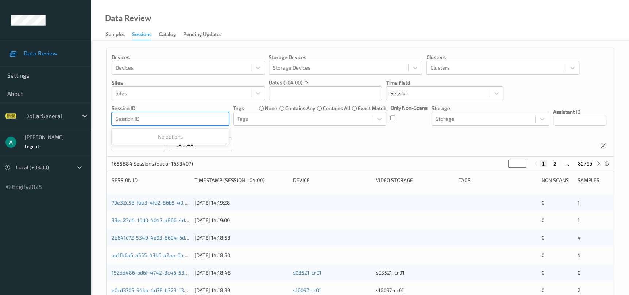
click at [198, 118] on div at bounding box center [170, 119] width 109 height 9
type input "ה"
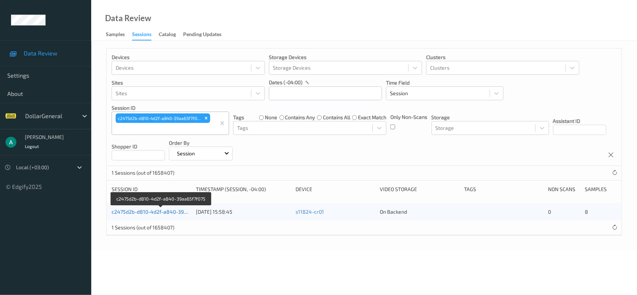
click at [135, 214] on link "c2475d2b-d810-4d2f-a840-39aa65f7f075" at bounding box center [161, 212] width 99 height 6
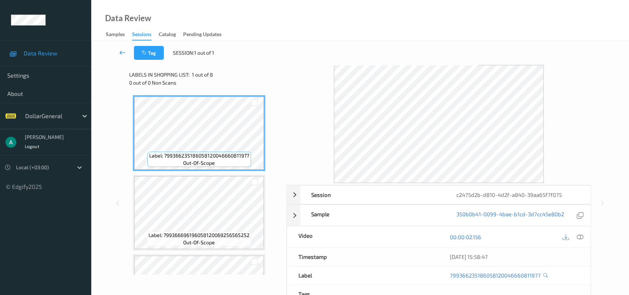
click at [123, 56] on icon at bounding box center [122, 52] width 7 height 7
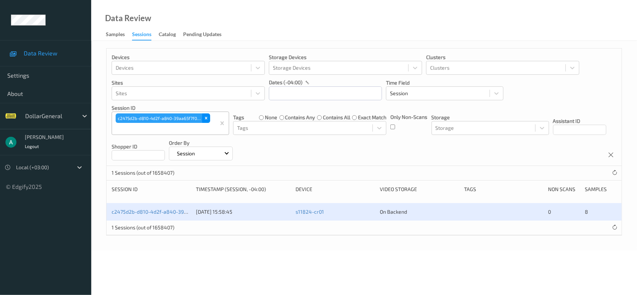
click at [202, 118] on div "Remove c2475d2b-d810-4d2f-a840-39aa65f7f075" at bounding box center [206, 118] width 8 height 9
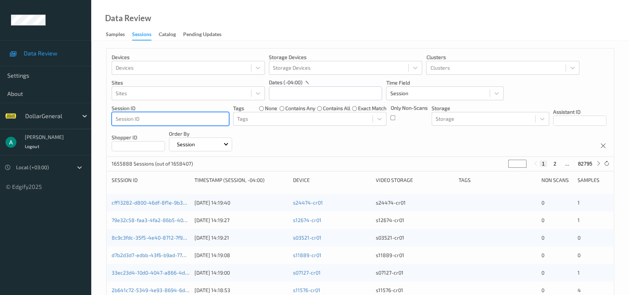
click at [204, 120] on div at bounding box center [170, 119] width 109 height 9
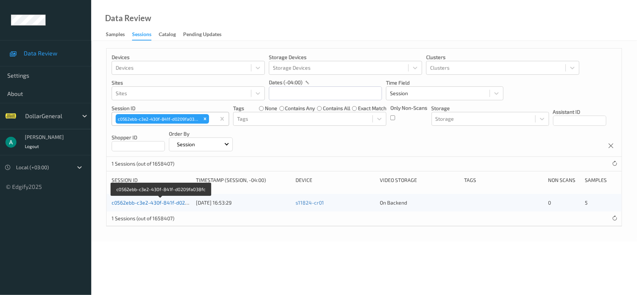
click at [160, 202] on link "c0562ebb-c3e2-430f-841f-d0209fa038fc" at bounding box center [160, 203] width 97 height 6
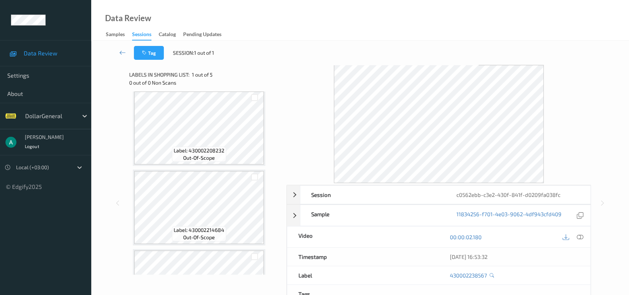
scroll to position [216, 0]
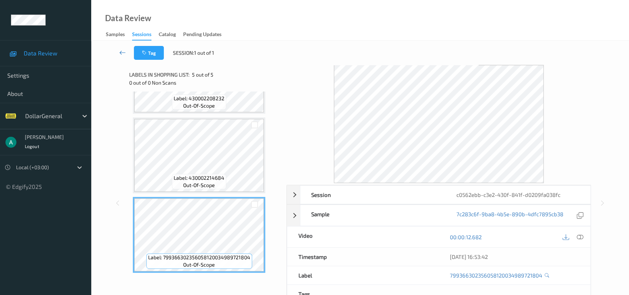
click at [126, 55] on link at bounding box center [122, 53] width 23 height 14
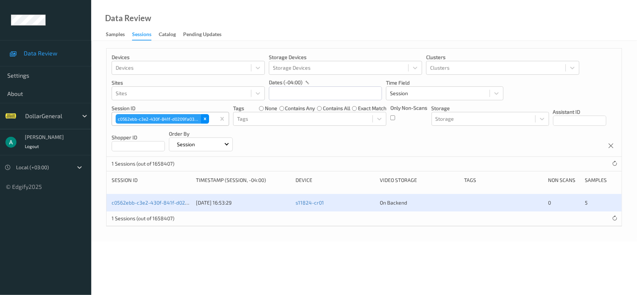
click at [206, 122] on div "Remove c0562ebb-c3e2-430f-841f-d0209fa038fc" at bounding box center [205, 118] width 8 height 9
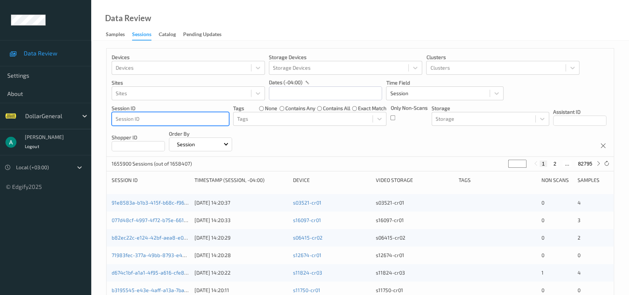
click at [192, 122] on div at bounding box center [170, 119] width 109 height 9
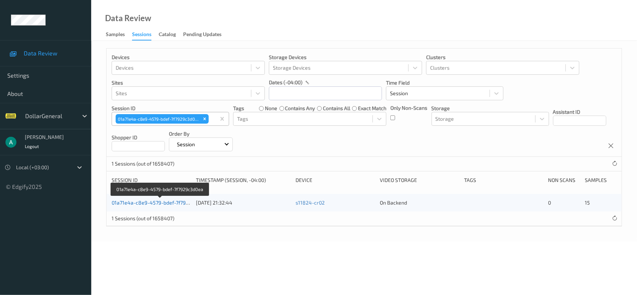
click at [168, 201] on link "01a71e4a-c8e9-4579-bdef-7f7929c3d0ea" at bounding box center [160, 203] width 97 height 6
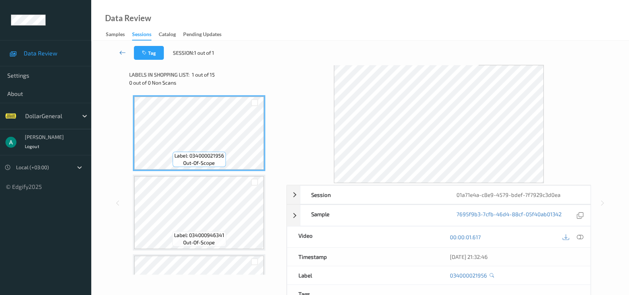
click at [126, 50] on icon at bounding box center [122, 52] width 7 height 7
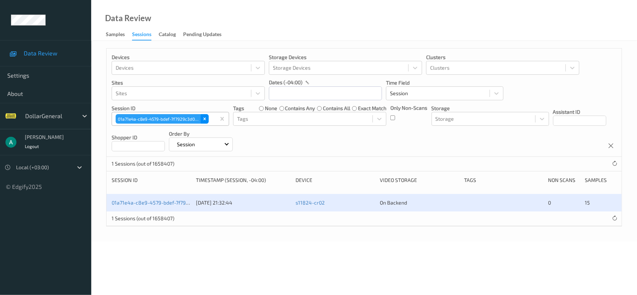
click at [207, 121] on icon "Remove 01a71e4a-c8e9-4579-bdef-7f7929c3d0ea" at bounding box center [204, 118] width 5 height 5
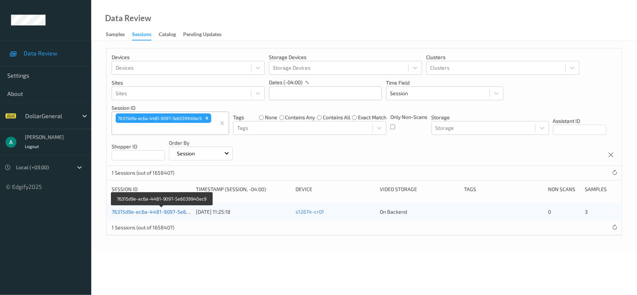
click at [148, 213] on link "76315d9e-ec6a-4481-9097-5e6039940ec9" at bounding box center [162, 212] width 101 height 6
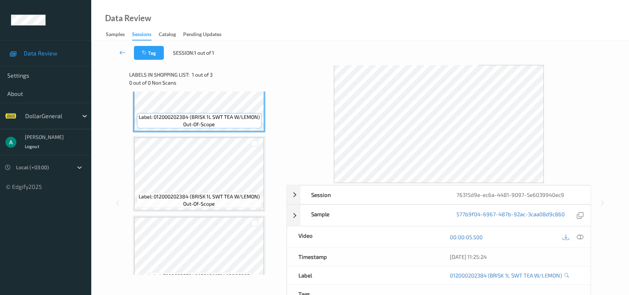
scroll to position [58, 0]
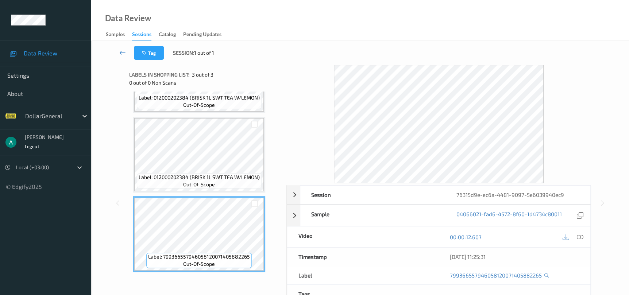
click at [124, 54] on icon at bounding box center [122, 52] width 7 height 7
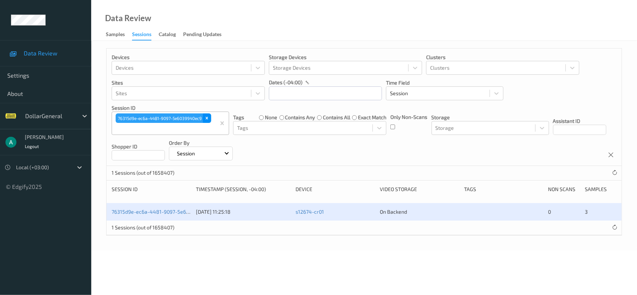
click at [211, 116] on div "Remove 76315d9e-ec6a-4481-9097-5e6039940ec9" at bounding box center [207, 118] width 8 height 9
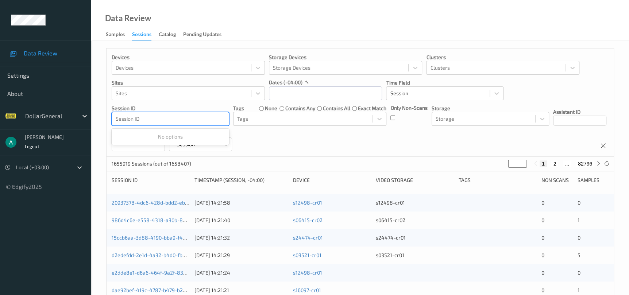
click at [165, 119] on div at bounding box center [170, 119] width 109 height 9
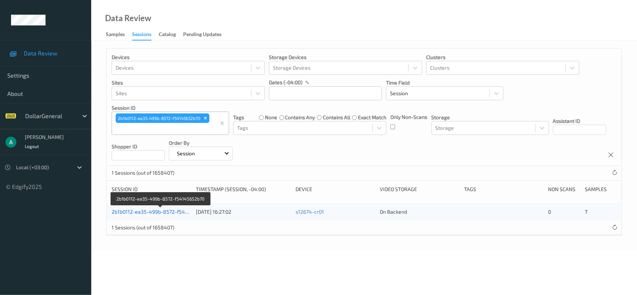
click at [160, 210] on link "2b1b0112-ea35-499b-8572-f54145652b70" at bounding box center [161, 212] width 99 height 6
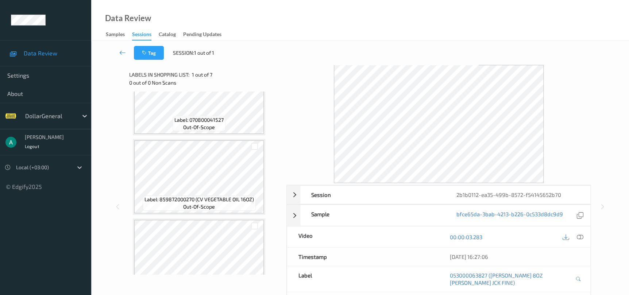
scroll to position [375, 0]
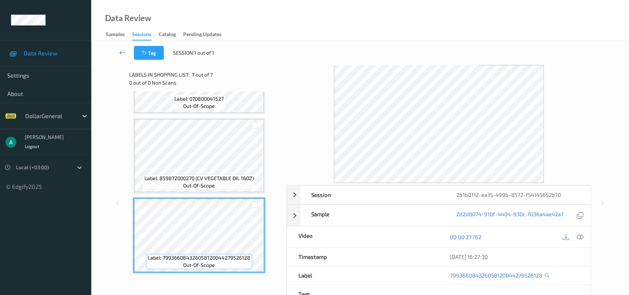
click at [123, 53] on icon at bounding box center [122, 52] width 7 height 7
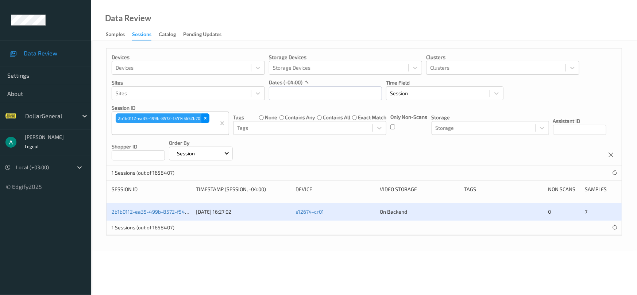
click at [204, 118] on icon "Remove 2b1b0112-ea35-499b-8572-f54145652b70" at bounding box center [205, 118] width 5 height 5
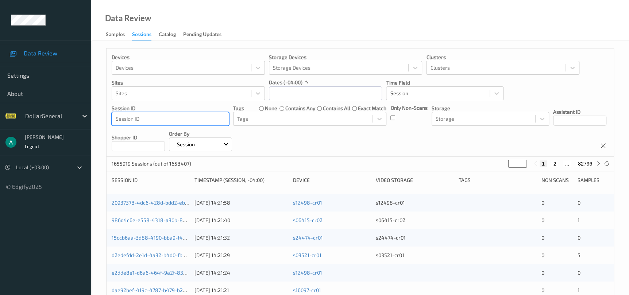
click at [145, 118] on div at bounding box center [170, 119] width 109 height 9
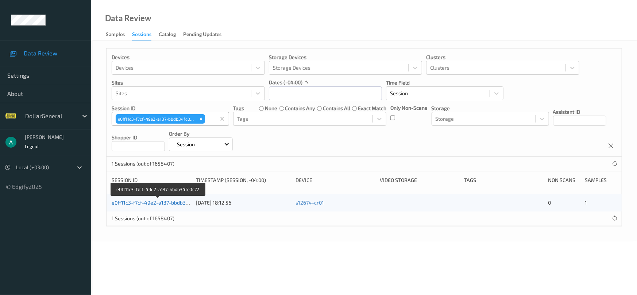
click at [165, 204] on link "e0ff11c3-f7cf-49e2-a137-bbdb34fc0c72" at bounding box center [158, 203] width 93 height 6
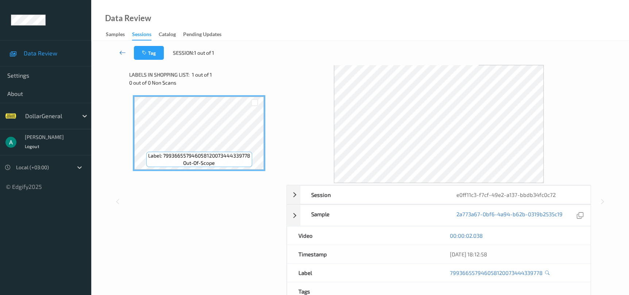
click at [123, 54] on icon at bounding box center [122, 52] width 7 height 7
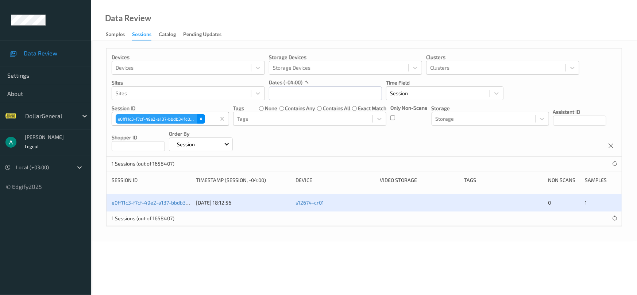
click at [202, 118] on icon "Remove e0ff11c3-f7cf-49e2-a137-bbdb34fc0c72" at bounding box center [201, 118] width 5 height 5
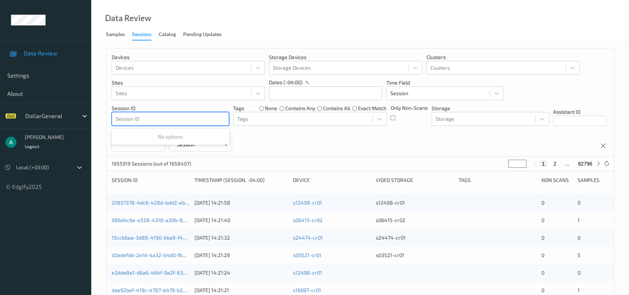
click at [187, 116] on div at bounding box center [170, 119] width 109 height 9
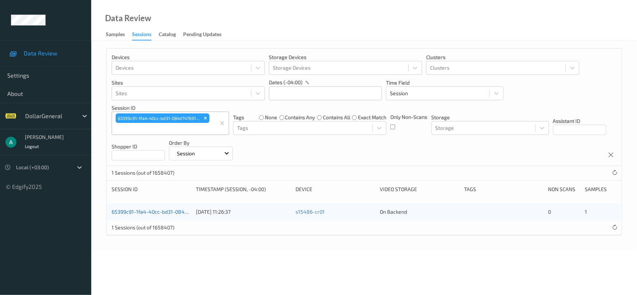
click at [148, 210] on link "65399c91-1fa4-40cc-bd31-084d74769148" at bounding box center [161, 212] width 99 height 6
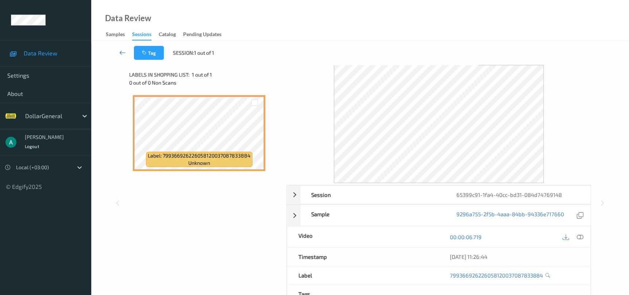
click at [124, 55] on icon at bounding box center [122, 52] width 7 height 7
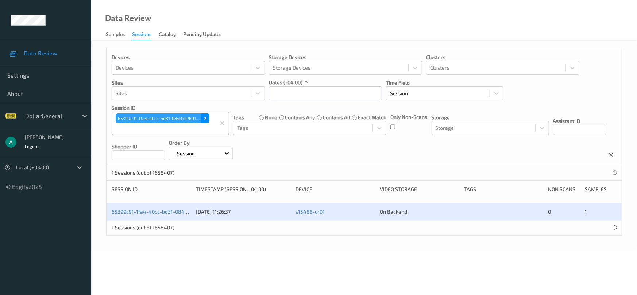
click at [205, 120] on icon "Remove 65399c91-1fa4-40cc-bd31-084d74769148" at bounding box center [205, 118] width 5 height 5
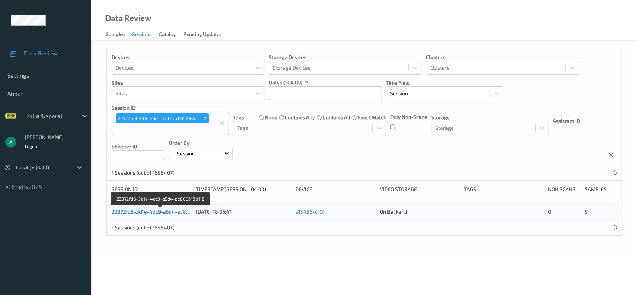
click at [167, 211] on link "22372fd8-3d1e-4dc9-a5d4-ac809618b112" at bounding box center [161, 212] width 99 height 6
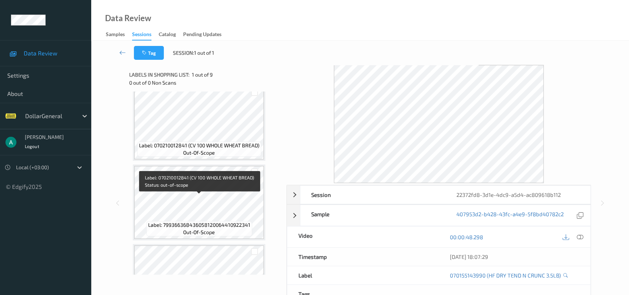
scroll to position [383, 0]
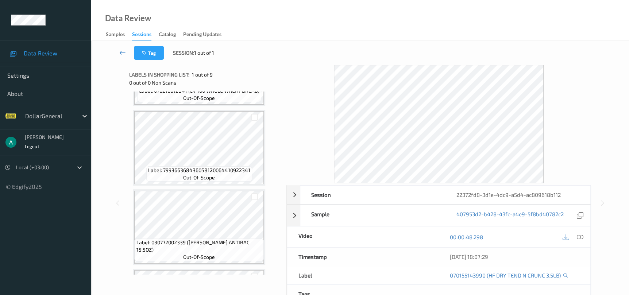
click at [123, 53] on icon at bounding box center [122, 52] width 7 height 7
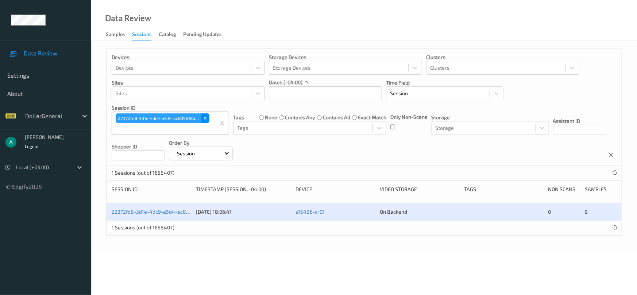
click at [203, 120] on icon "Remove 22372fd8-3d1e-4dc9-a5d4-ac809618b112" at bounding box center [205, 118] width 5 height 5
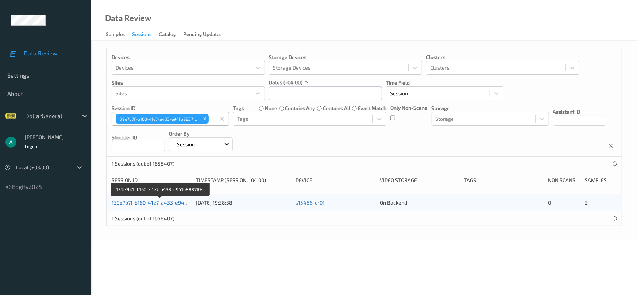
click at [153, 203] on link "139e7b7f-b160-41e7-a433-e941b8837104" at bounding box center [161, 203] width 98 height 6
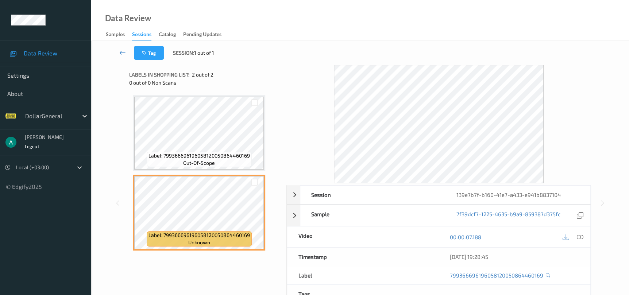
click at [123, 53] on icon at bounding box center [122, 52] width 7 height 7
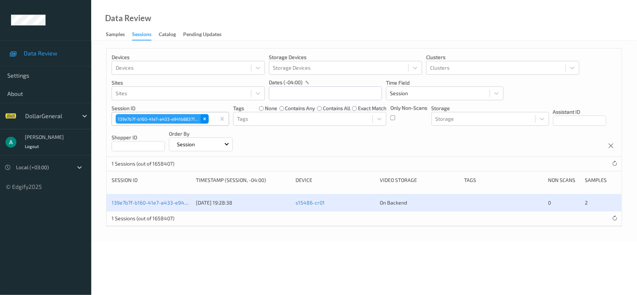
click at [204, 121] on icon "Remove 139e7b7f-b160-41e7-a433-e941b8837104" at bounding box center [204, 118] width 5 height 5
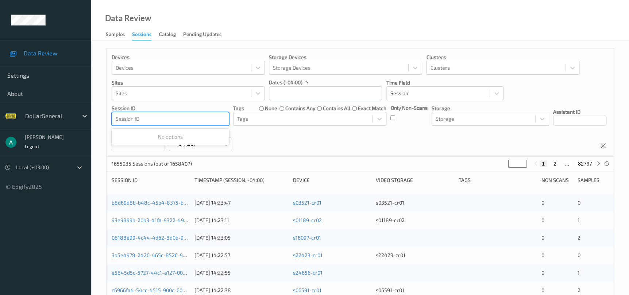
click at [195, 119] on div at bounding box center [170, 119] width 109 height 9
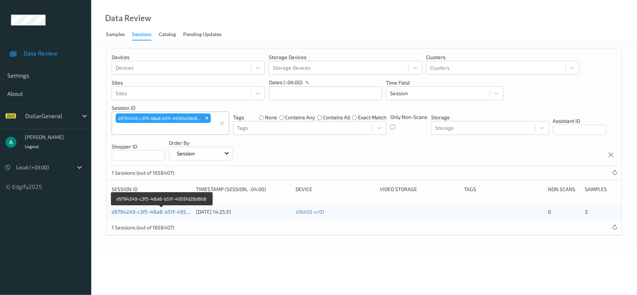
click at [172, 210] on link "d9794249-c3f5-48a8-b51f-49591d28d8b8" at bounding box center [162, 212] width 101 height 6
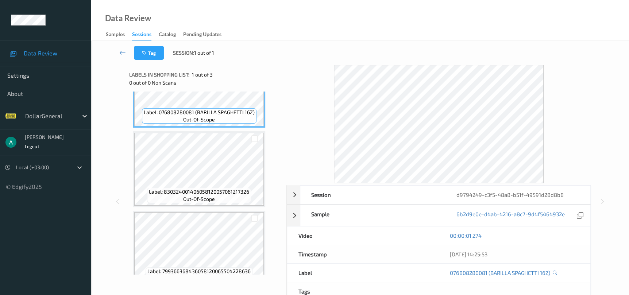
scroll to position [58, 0]
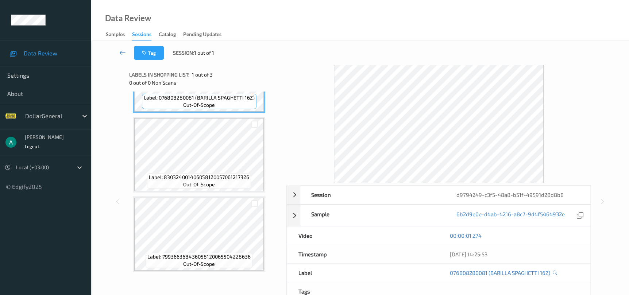
click at [123, 55] on icon at bounding box center [122, 52] width 7 height 7
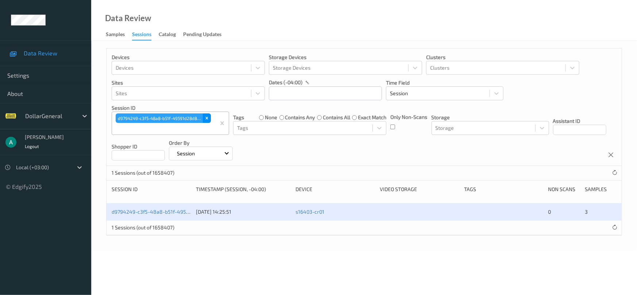
click at [208, 118] on icon "Remove d9794249-c3f5-48a8-b51f-49591d28d8b8" at bounding box center [206, 118] width 5 height 5
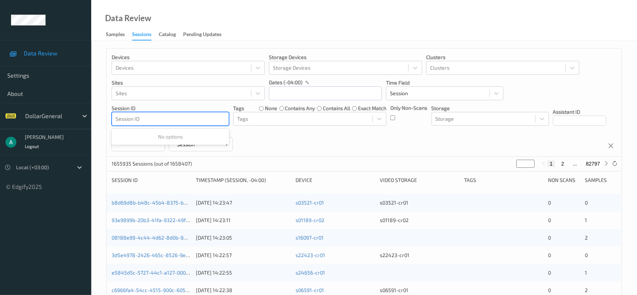
click at [193, 121] on div at bounding box center [170, 119] width 109 height 9
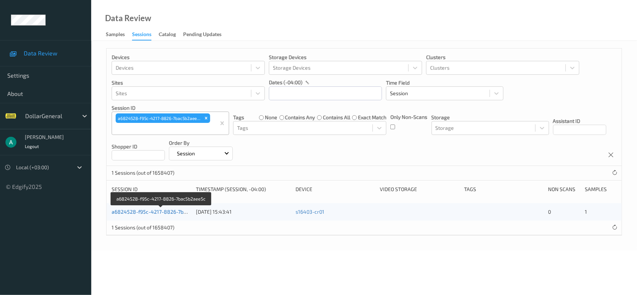
click at [171, 211] on link "a6824528-f95c-4217-8826-7bac5b2aee5c" at bounding box center [162, 212] width 100 height 6
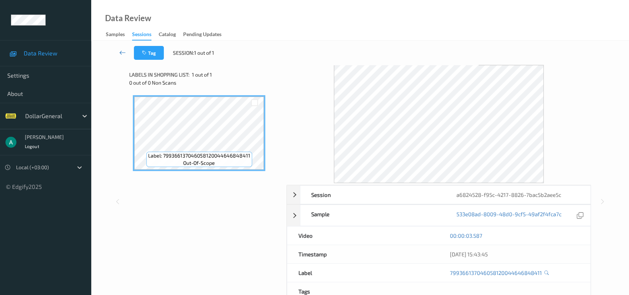
click at [122, 53] on icon at bounding box center [122, 52] width 7 height 7
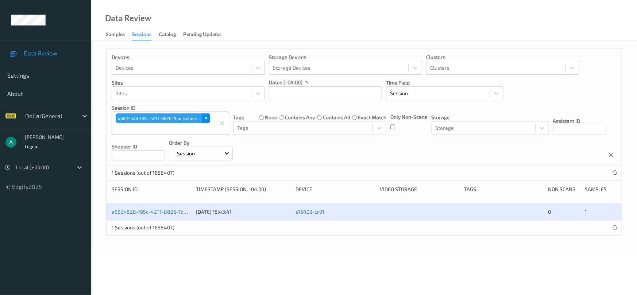
click at [206, 115] on div "Remove a6824528-f95c-4217-8826-7bac5b2aee5c" at bounding box center [206, 118] width 8 height 9
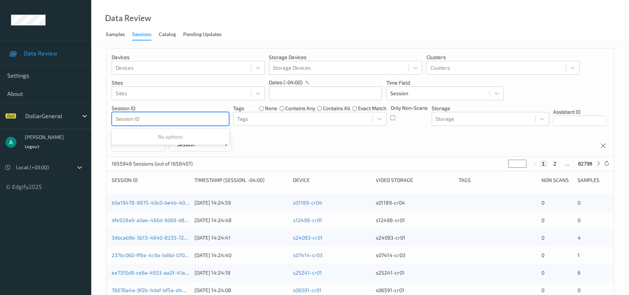
click at [177, 120] on div at bounding box center [170, 119] width 109 height 9
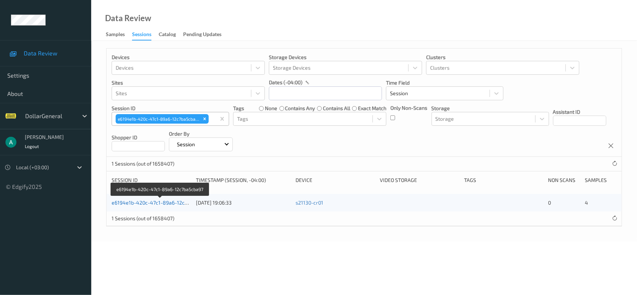
click at [170, 200] on link "e6194e1b-420c-47c1-89a6-12c7ba5cba97" at bounding box center [161, 203] width 98 height 6
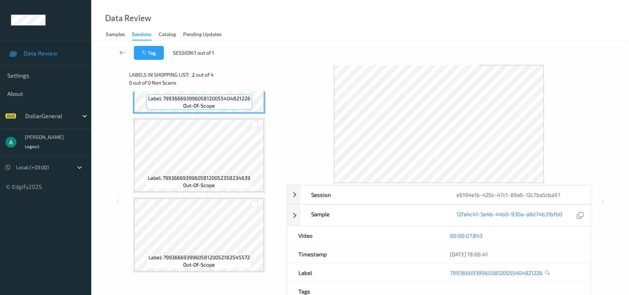
scroll to position [137, 0]
click at [120, 53] on icon at bounding box center [122, 52] width 7 height 7
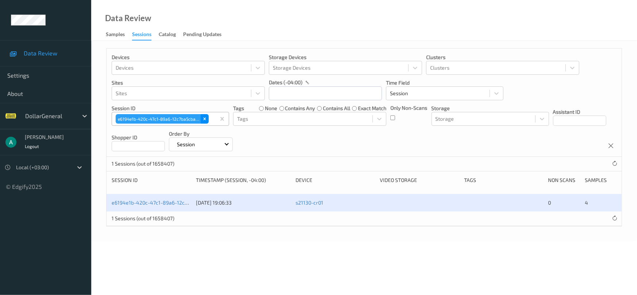
click at [207, 120] on div "Remove e6194e1b-420c-47c1-89a6-12c7ba5cba97" at bounding box center [205, 118] width 8 height 9
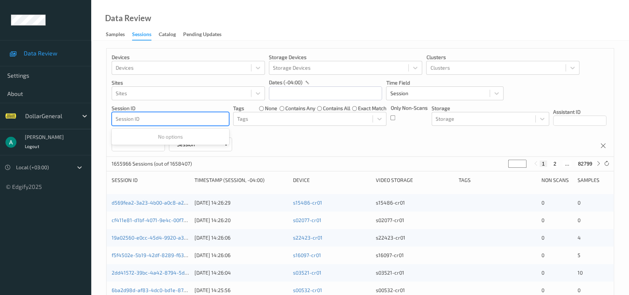
click at [180, 117] on div at bounding box center [170, 119] width 109 height 9
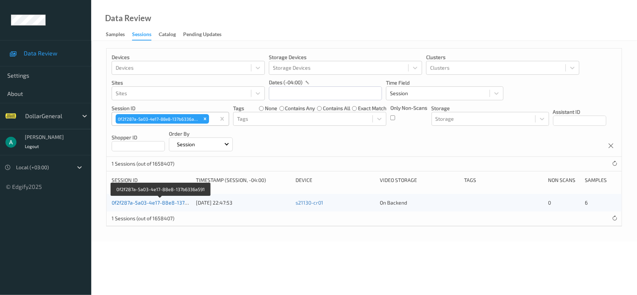
click at [168, 200] on link "0f2f287a-5a03-4e17-88e8-137b6336a591" at bounding box center [161, 203] width 99 height 6
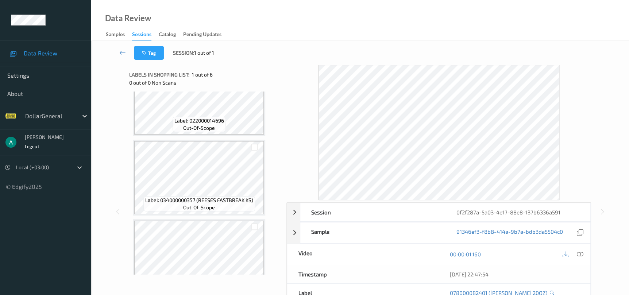
scroll to position [296, 0]
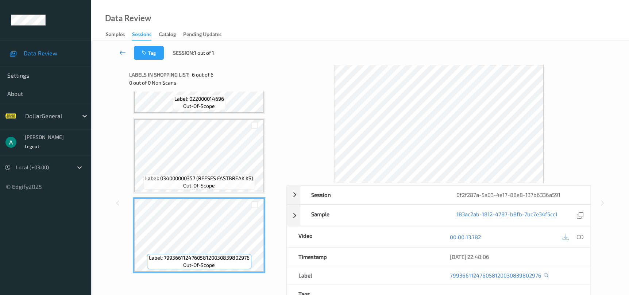
click at [128, 49] on link at bounding box center [122, 53] width 23 height 14
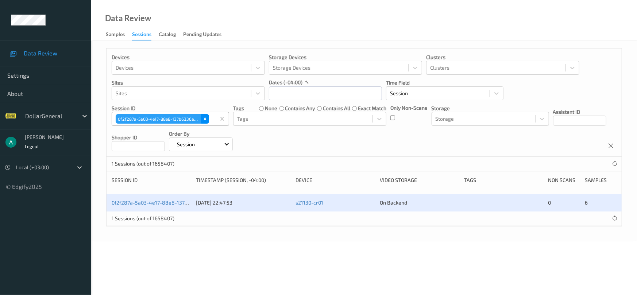
click at [208, 121] on div "Remove 0f2f287a-5a03-4e17-88e8-137b6336a591" at bounding box center [205, 118] width 8 height 9
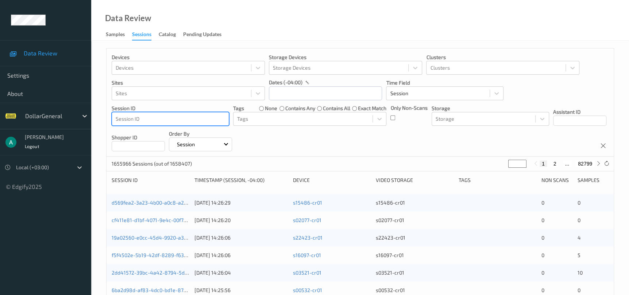
click at [194, 120] on div at bounding box center [170, 119] width 109 height 9
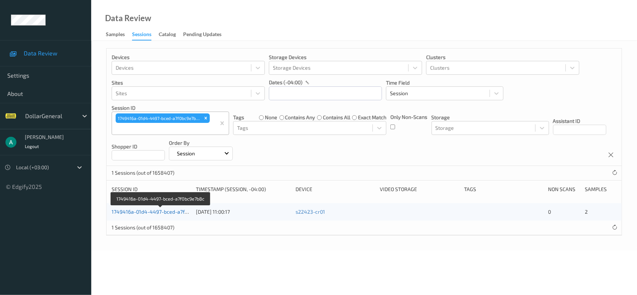
click at [174, 212] on link "1749416a-01d4-4497-bced-a7f0bc9e7b8c" at bounding box center [161, 212] width 99 height 6
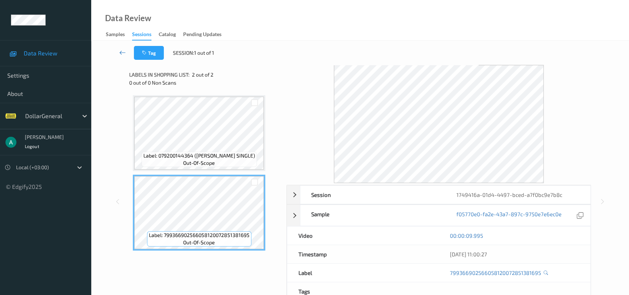
click at [124, 52] on icon at bounding box center [122, 52] width 7 height 7
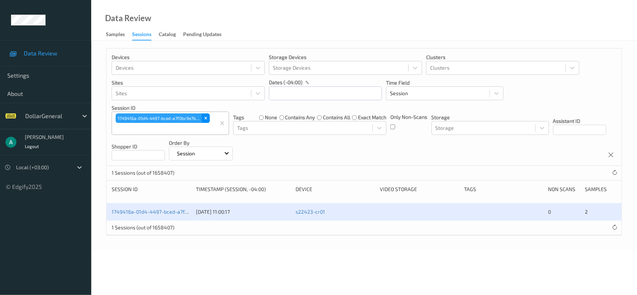
click at [209, 116] on div "Remove 1749416a-01d4-4497-bced-a7f0bc9e7b8c" at bounding box center [206, 118] width 8 height 9
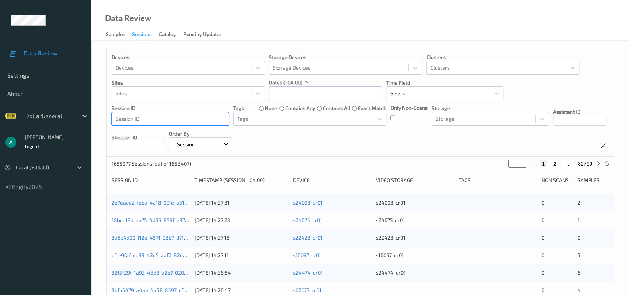
click at [199, 120] on div at bounding box center [170, 119] width 109 height 9
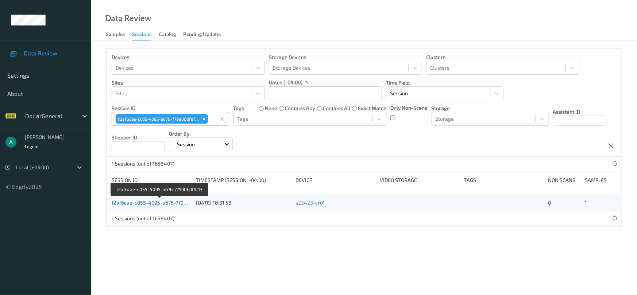
click at [160, 205] on link "f2af6cae-c055-4095-a676-779906df9f13" at bounding box center [159, 203] width 95 height 6
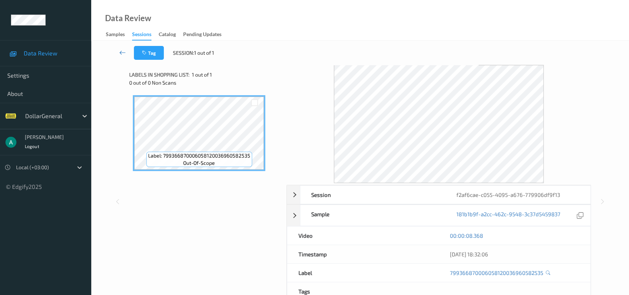
click at [124, 54] on icon at bounding box center [122, 52] width 7 height 7
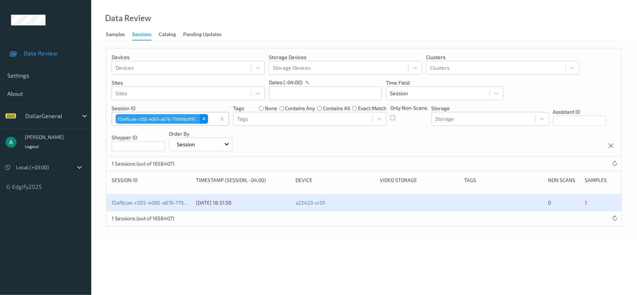
click at [204, 122] on div "Remove f2af6cae-c055-4095-a676-779906df9f13" at bounding box center [204, 118] width 8 height 9
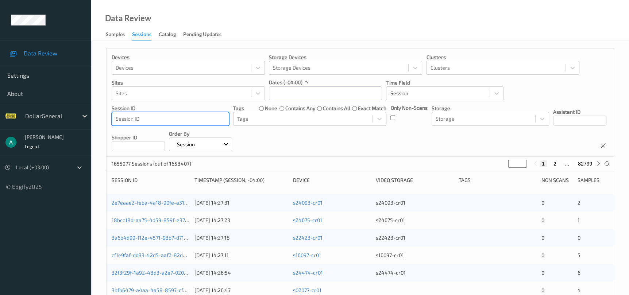
click at [181, 122] on div at bounding box center [170, 119] width 109 height 9
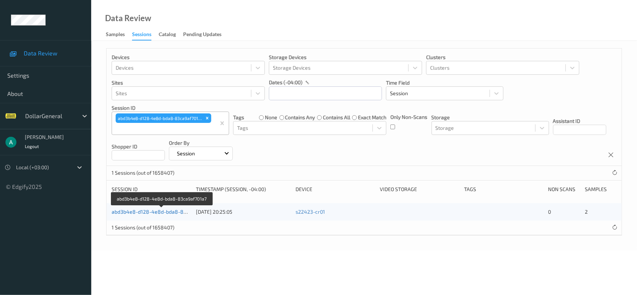
click at [162, 209] on link "abd3b4e8-d128-4e8d-bda8-83ca9af701a7" at bounding box center [162, 212] width 101 height 6
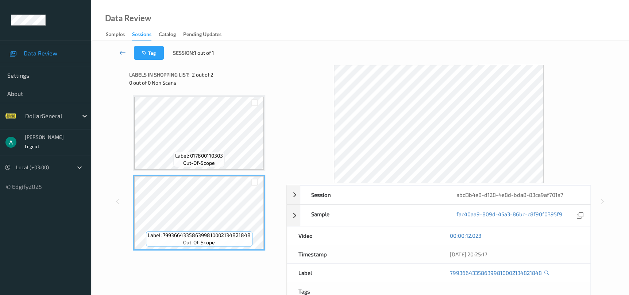
click at [123, 50] on icon at bounding box center [122, 52] width 7 height 7
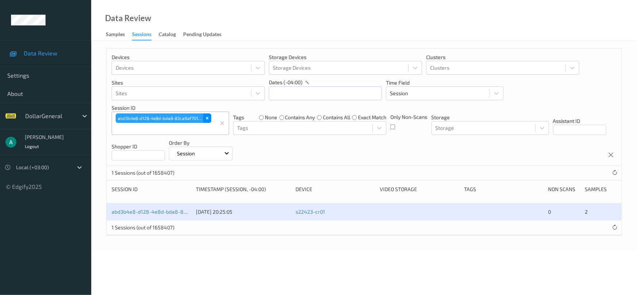
click at [205, 116] on icon "Remove abd3b4e8-d128-4e8d-bda8-83ca9af701a7" at bounding box center [207, 118] width 5 height 5
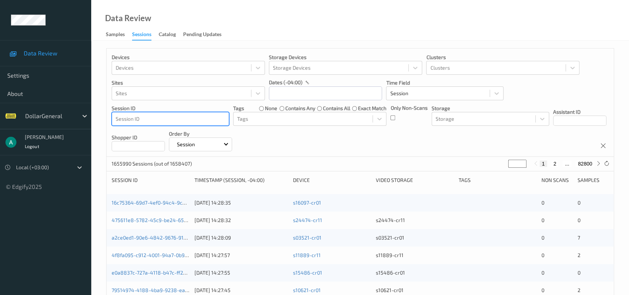
click at [169, 118] on div at bounding box center [170, 119] width 109 height 9
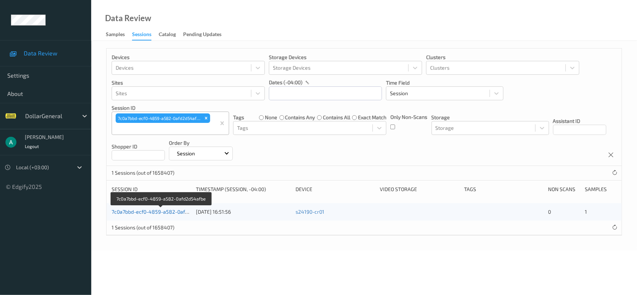
click at [166, 211] on link "7c0a7bbd-ecf0-4859-a582-0afd2d54afbe" at bounding box center [161, 212] width 99 height 6
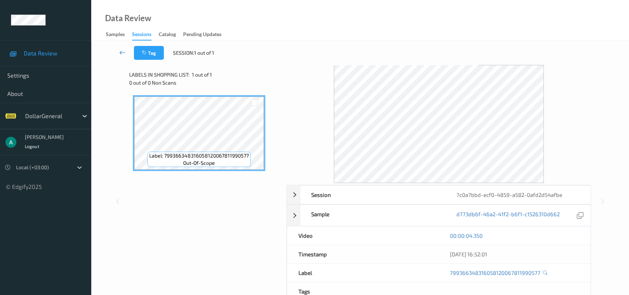
click at [123, 55] on icon at bounding box center [122, 52] width 7 height 7
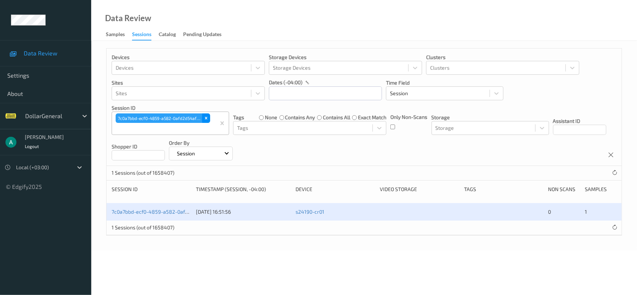
click at [204, 118] on icon "Remove 7c0a7bbd-ecf0-4859-a582-0afd2d54afbe" at bounding box center [206, 118] width 5 height 5
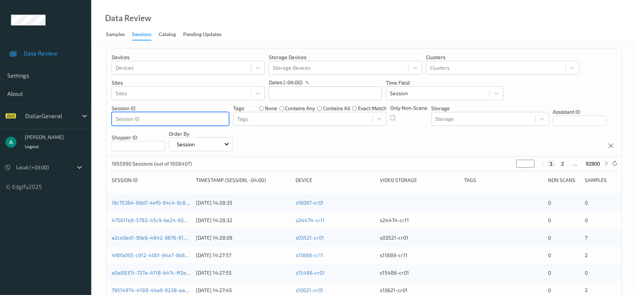
click at [176, 110] on p "Session ID" at bounding box center [171, 108] width 118 height 7
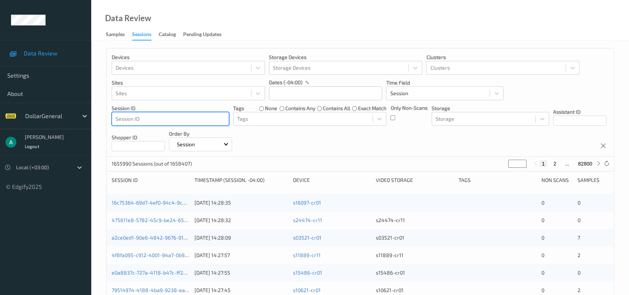
click at [172, 115] on div at bounding box center [170, 119] width 109 height 9
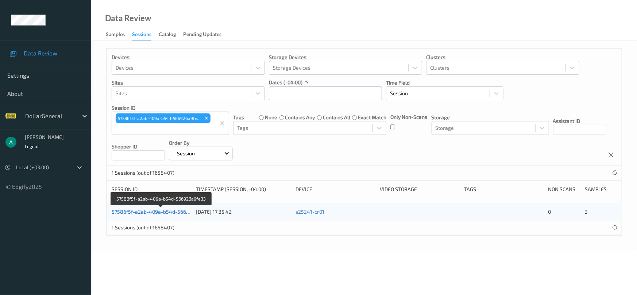
click at [152, 212] on link "57586f5f-a2ab-409a-b54d-566926a9fe33" at bounding box center [162, 212] width 100 height 6
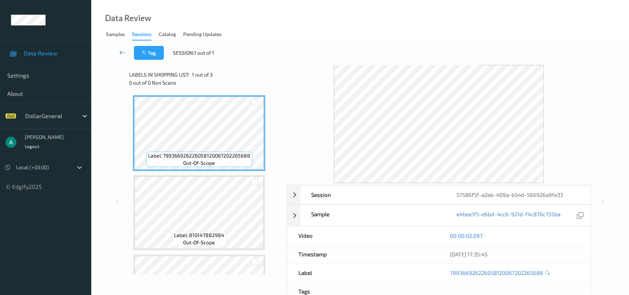
click at [129, 51] on link at bounding box center [122, 53] width 23 height 14
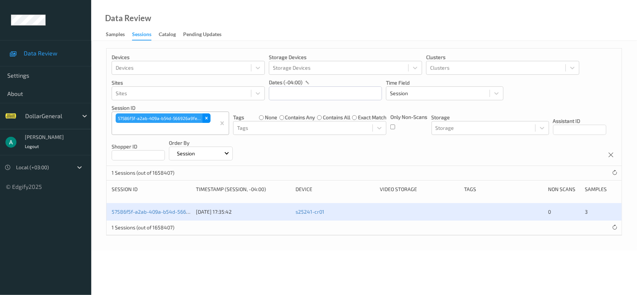
click at [205, 119] on icon "Remove 57586f5f-a2ab-409a-b54d-566926a9fe33" at bounding box center [206, 118] width 5 height 5
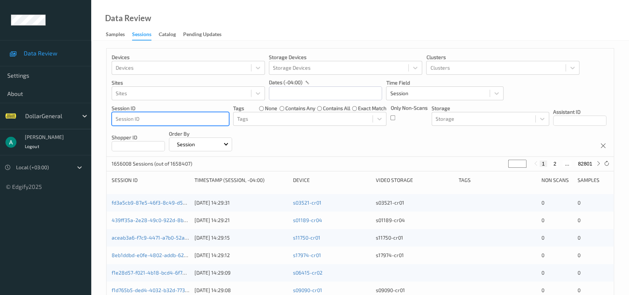
click at [187, 118] on div at bounding box center [170, 119] width 109 height 9
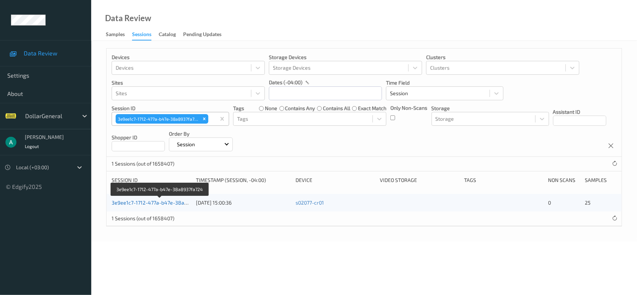
click at [161, 202] on link "3e9ee1c7-1712-477a-b47e-38a8937fa724" at bounding box center [161, 203] width 98 height 6
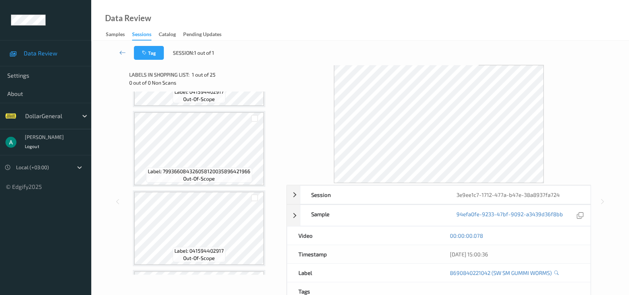
scroll to position [876, 0]
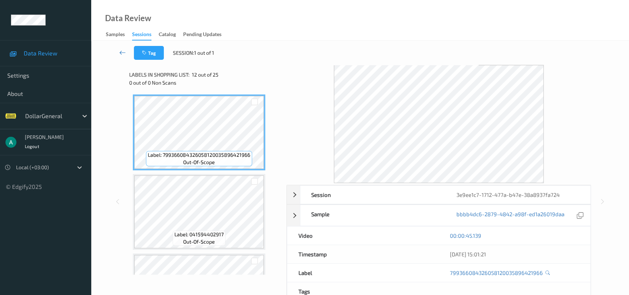
click at [126, 53] on link at bounding box center [122, 53] width 23 height 14
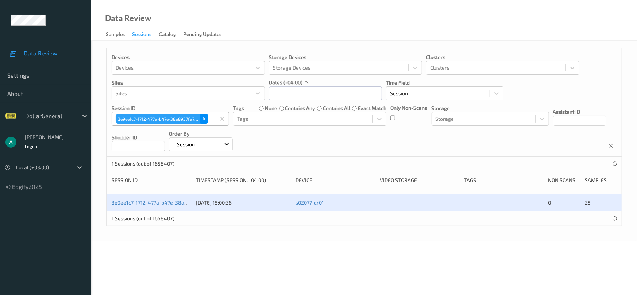
click at [204, 118] on icon "Remove 3e9ee1c7-1712-477a-b47e-38a8937fa724" at bounding box center [204, 118] width 5 height 5
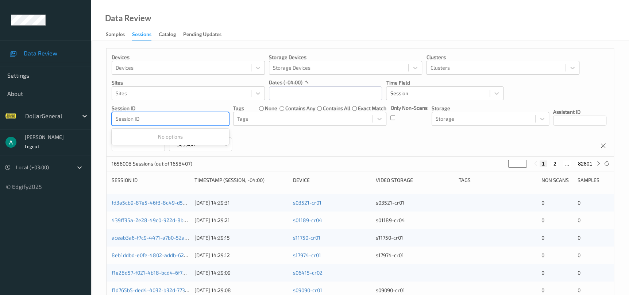
click at [195, 116] on div at bounding box center [170, 119] width 109 height 9
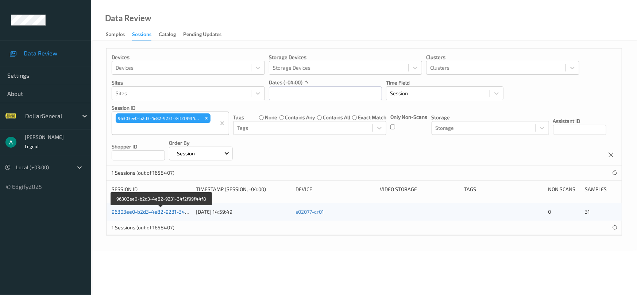
click at [172, 212] on link "96303ee0-b2d3-4e82-9231-34f2f99f44f8" at bounding box center [161, 212] width 99 height 6
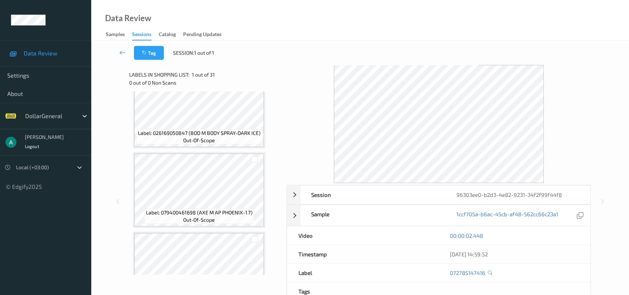
scroll to position [1478, 0]
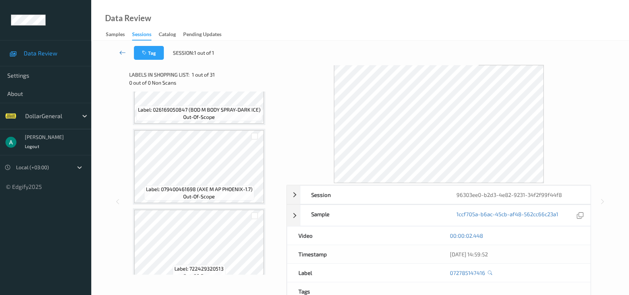
click at [121, 54] on icon at bounding box center [122, 52] width 7 height 7
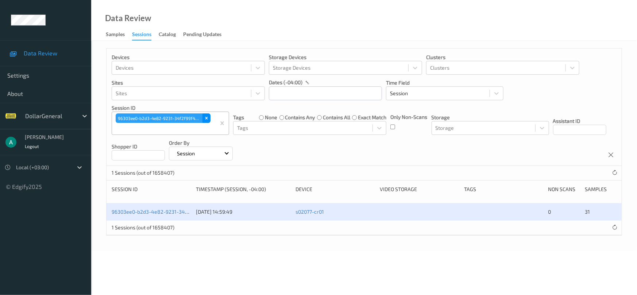
click at [205, 118] on icon "Remove 96303ee0-b2d3-4e82-9231-34f2f99f44f8" at bounding box center [206, 118] width 5 height 5
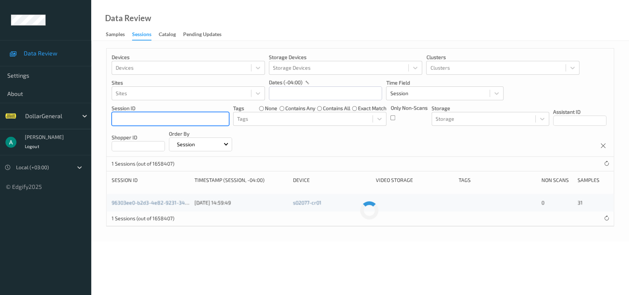
click at [182, 124] on div "96303ee0-b2d3-4e82-9231-34f2f99f44f8" at bounding box center [170, 119] width 117 height 12
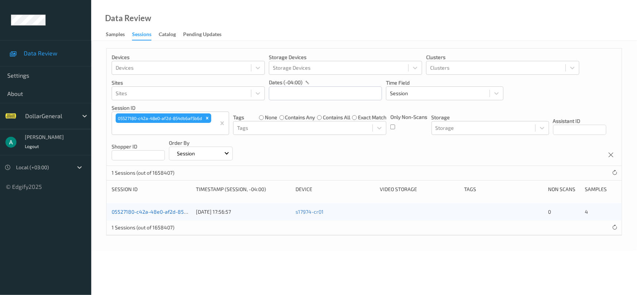
click at [151, 211] on link "05527180-c42a-48e0-af2d-854db6af5b6d" at bounding box center [162, 212] width 101 height 6
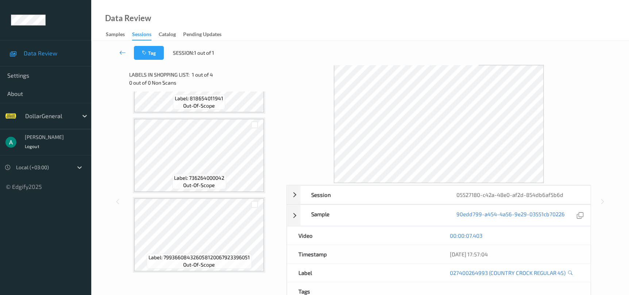
scroll to position [137, 0]
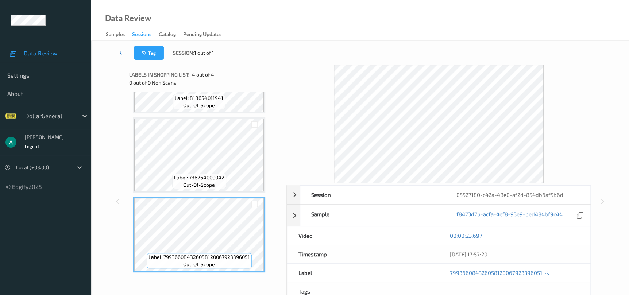
click at [124, 56] on icon at bounding box center [122, 52] width 7 height 7
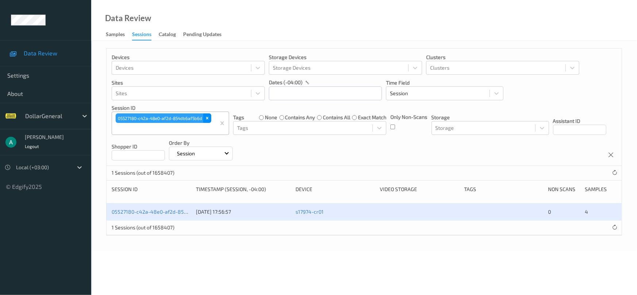
click at [205, 120] on icon "Remove 05527180-c42a-48e0-af2d-854db6af5b6d" at bounding box center [207, 118] width 5 height 5
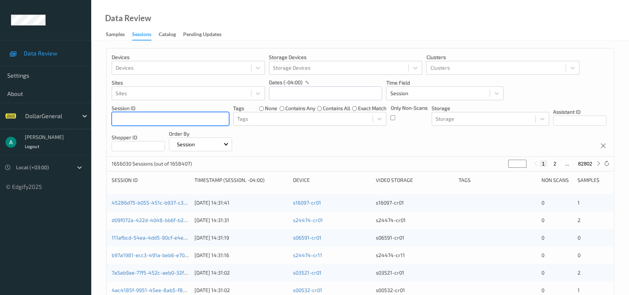
click at [172, 118] on div at bounding box center [170, 119] width 109 height 9
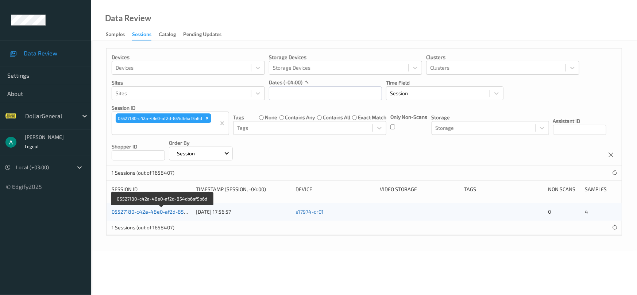
click at [139, 211] on link "05527180-c42a-48e0-af2d-854db6af5b6d" at bounding box center [162, 212] width 101 height 6
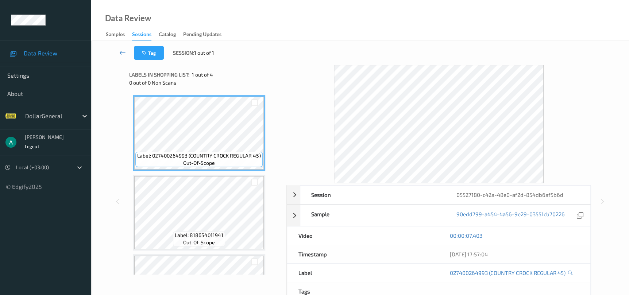
click at [125, 50] on icon at bounding box center [122, 52] width 7 height 7
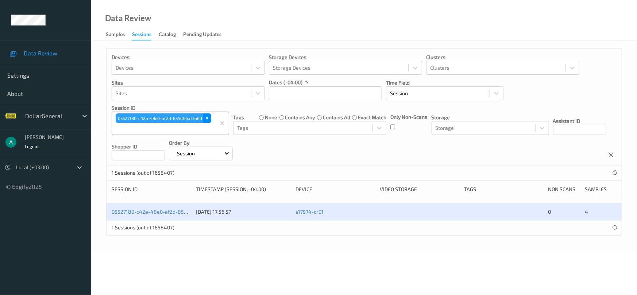
click at [205, 118] on icon "Remove 05527180-c42a-48e0-af2d-854db6af5b6d" at bounding box center [207, 118] width 5 height 5
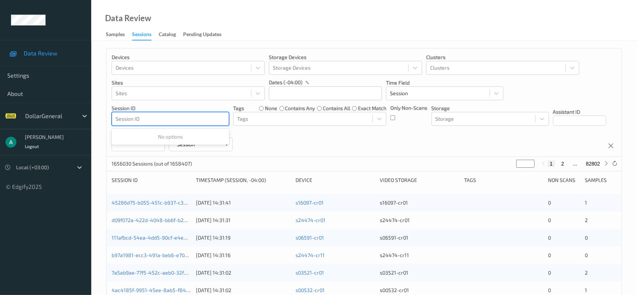
click at [185, 120] on div at bounding box center [170, 119] width 109 height 9
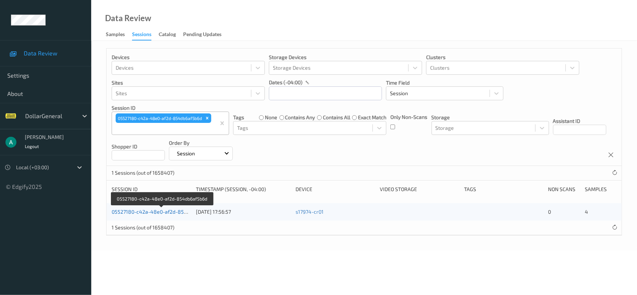
click at [142, 210] on link "05527180-c42a-48e0-af2d-854db6af5b6d" at bounding box center [162, 212] width 101 height 6
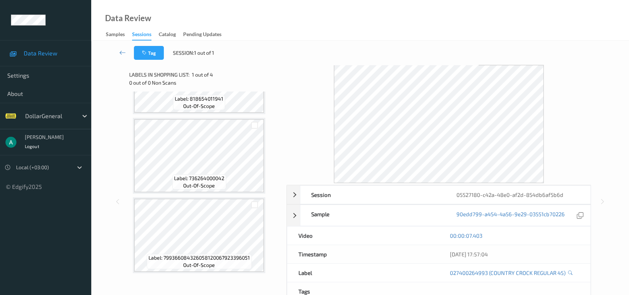
scroll to position [137, 0]
click at [121, 54] on icon at bounding box center [122, 52] width 7 height 7
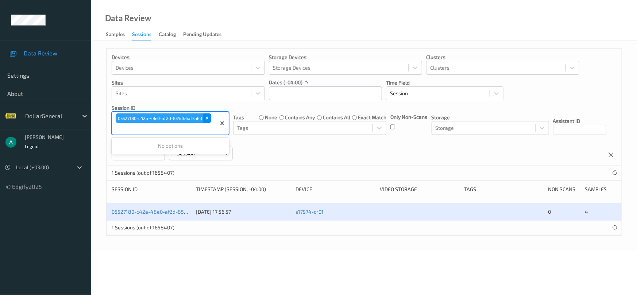
click at [212, 119] on div "05527180-c42a-48e0-af2d-854db6af5b6d" at bounding box center [163, 118] width 97 height 11
click at [210, 120] on icon "Remove 05527180-c42a-48e0-af2d-854db6af5b6d" at bounding box center [207, 118] width 5 height 5
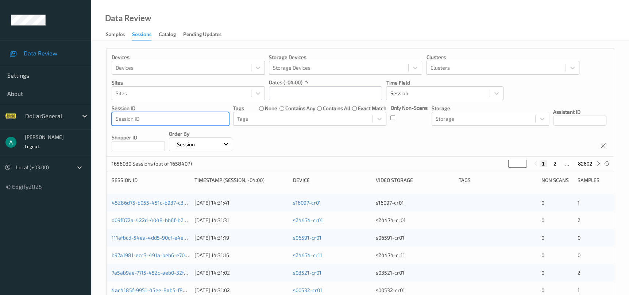
click at [204, 121] on div at bounding box center [170, 119] width 109 height 9
click at [199, 123] on div at bounding box center [170, 119] width 109 height 9
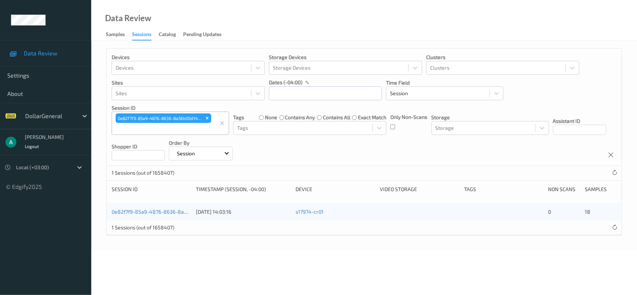
click at [155, 216] on div "0e82f7f9-85a9-4876-8636-8a56b00d14df [DATE] 14:03:16 s17974-cr01 0 18" at bounding box center [364, 212] width 515 height 18
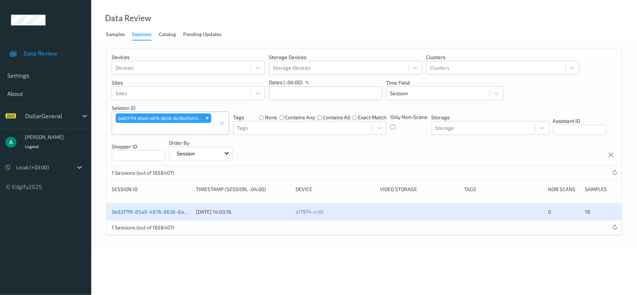
click at [155, 214] on link "0e82f7f9-85a9-4876-8636-8a56b00d14df" at bounding box center [162, 212] width 100 height 6
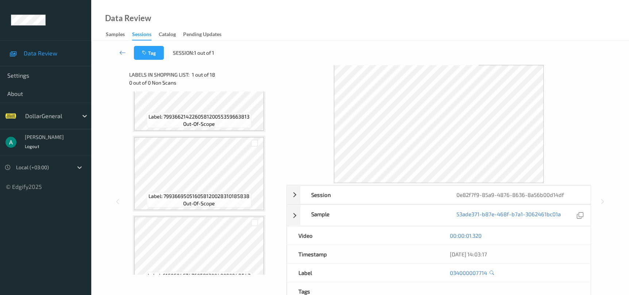
scroll to position [1248, 0]
